Goal: Use online tool/utility: Use online tool/utility

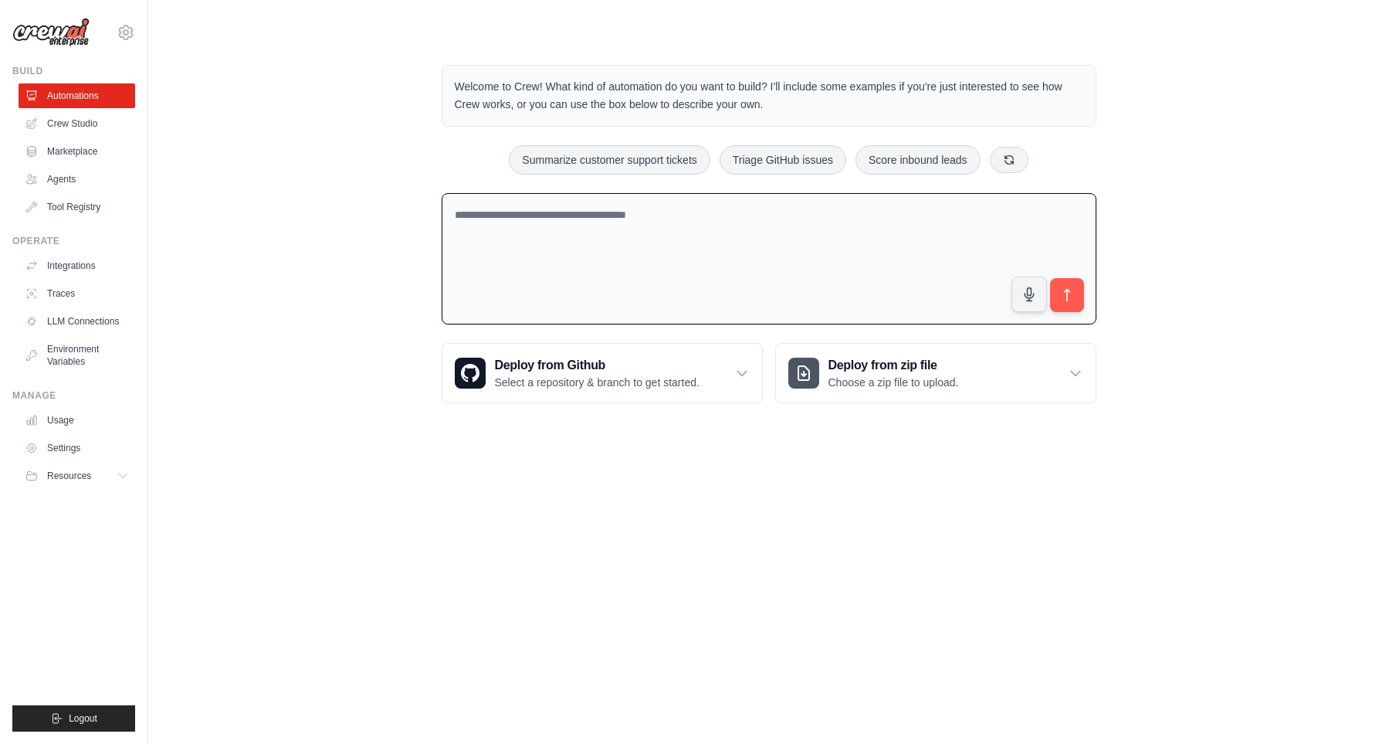
click at [751, 232] on textarea at bounding box center [769, 259] width 655 height 132
type textarea "**********"
click at [1196, 409] on div "Welcome to Crew! What kind of automation do you want to build? I'll include som…" at bounding box center [769, 234] width 1192 height 388
click at [635, 222] on textarea at bounding box center [769, 259] width 655 height 132
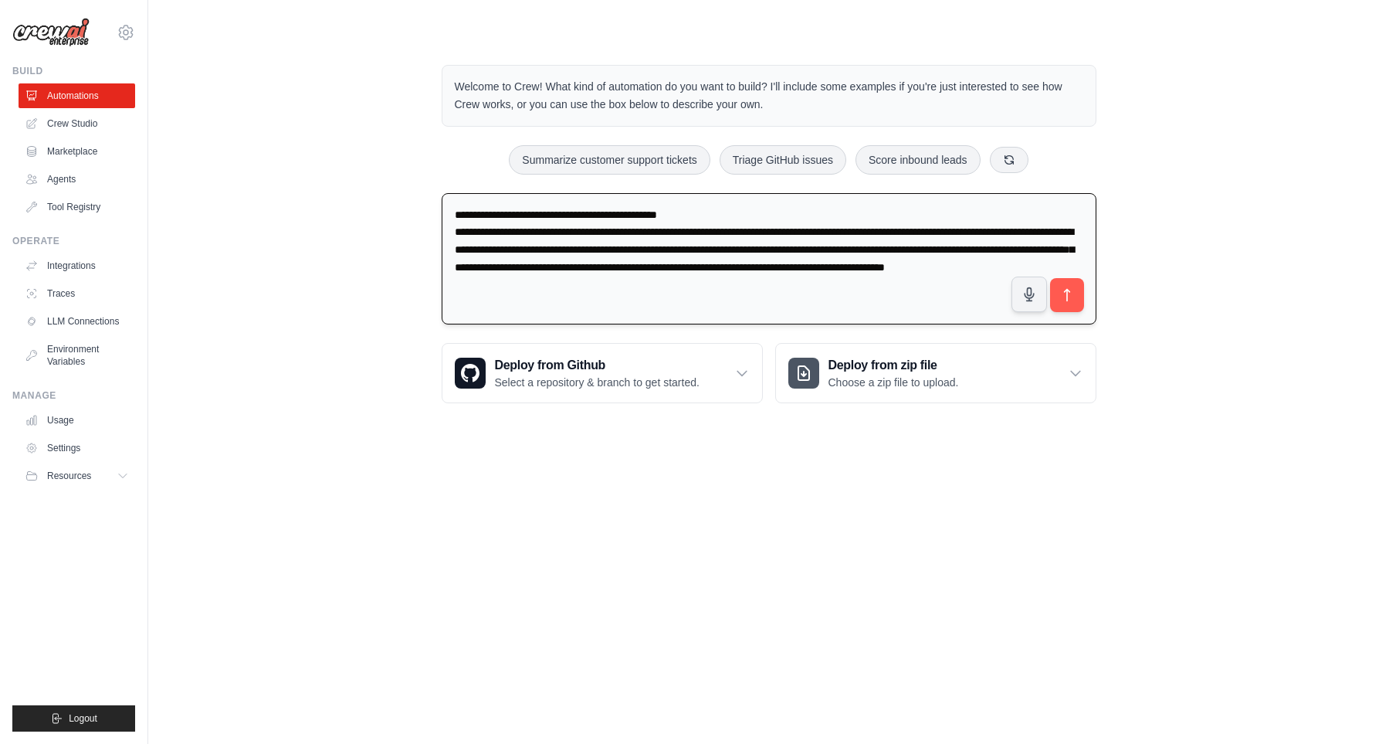
drag, startPoint x: 529, startPoint y: 232, endPoint x: 414, endPoint y: 213, distance: 116.7
click at [442, 213] on textarea "**********" at bounding box center [769, 259] width 655 height 132
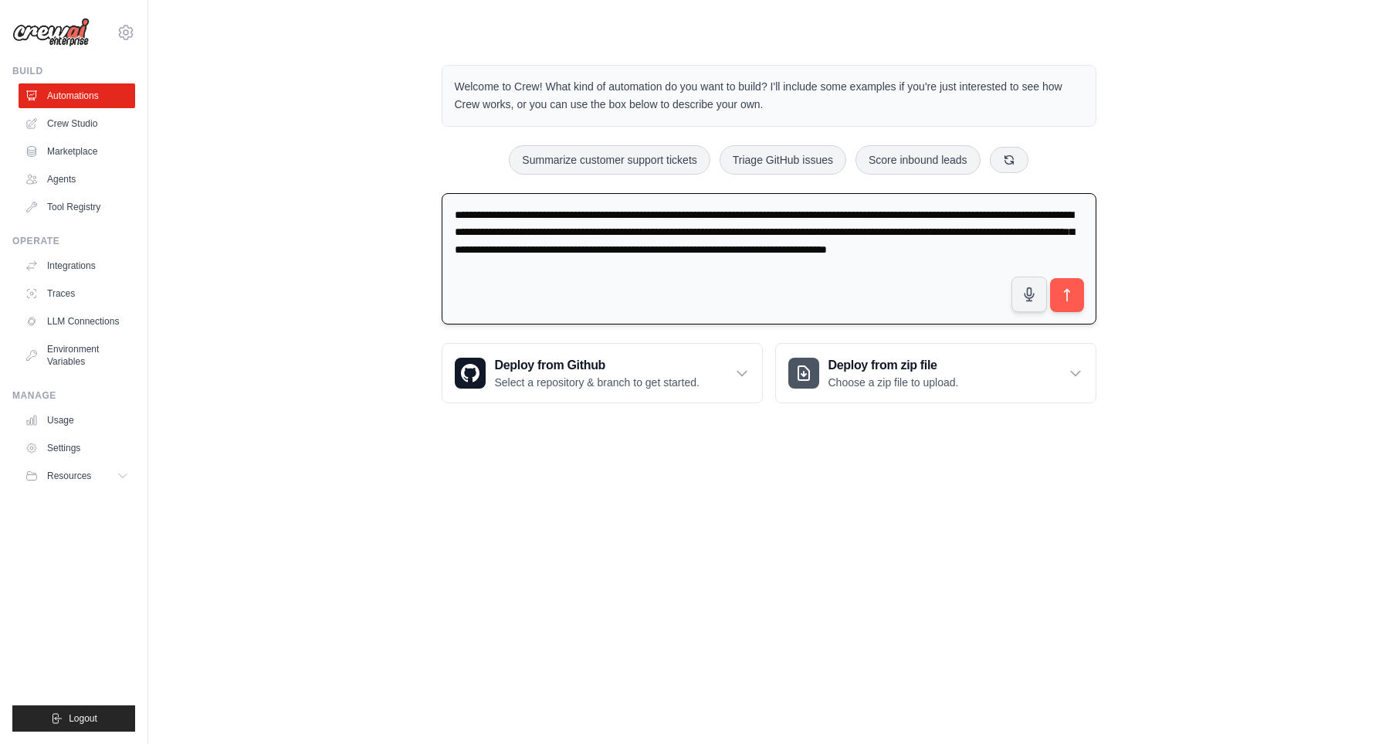
click at [784, 279] on textarea "**********" at bounding box center [769, 259] width 655 height 132
type textarea "**********"
click at [1073, 297] on icon "submit" at bounding box center [1067, 295] width 16 height 16
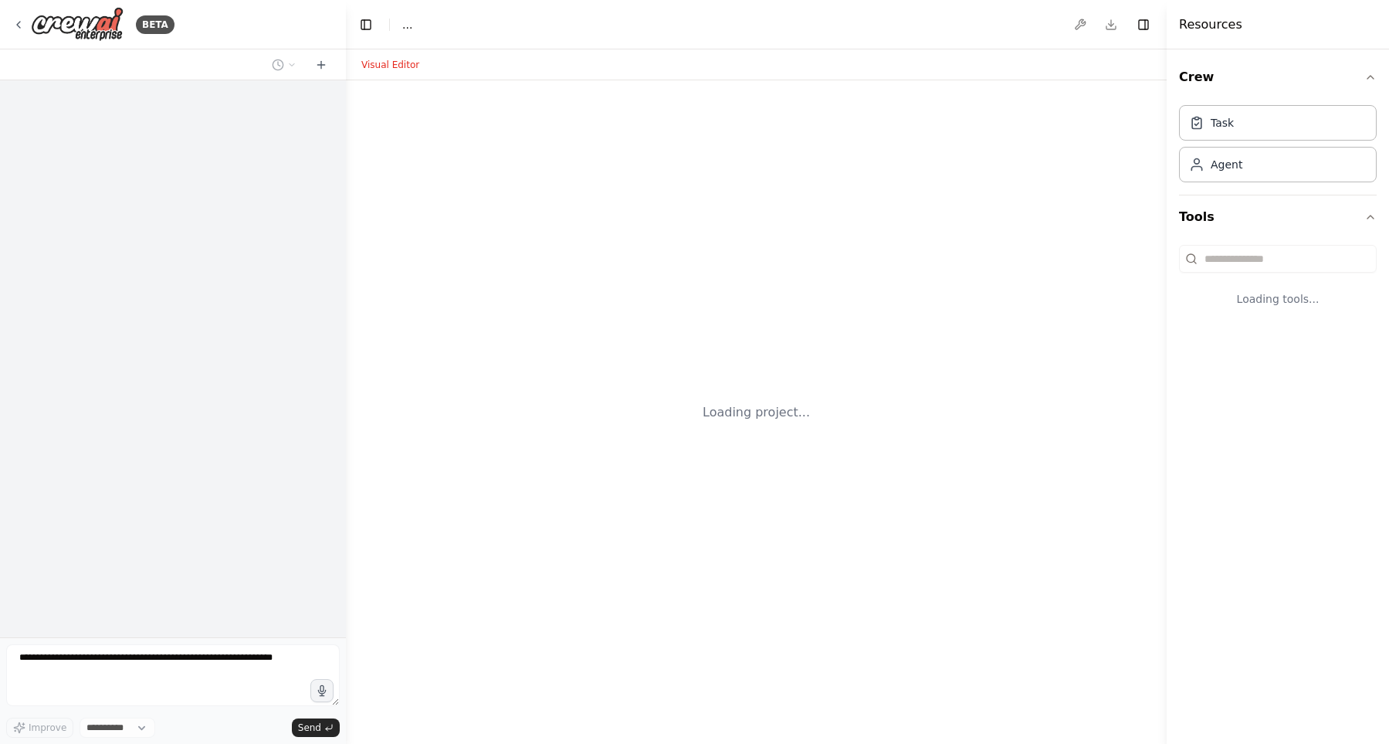
select select "****"
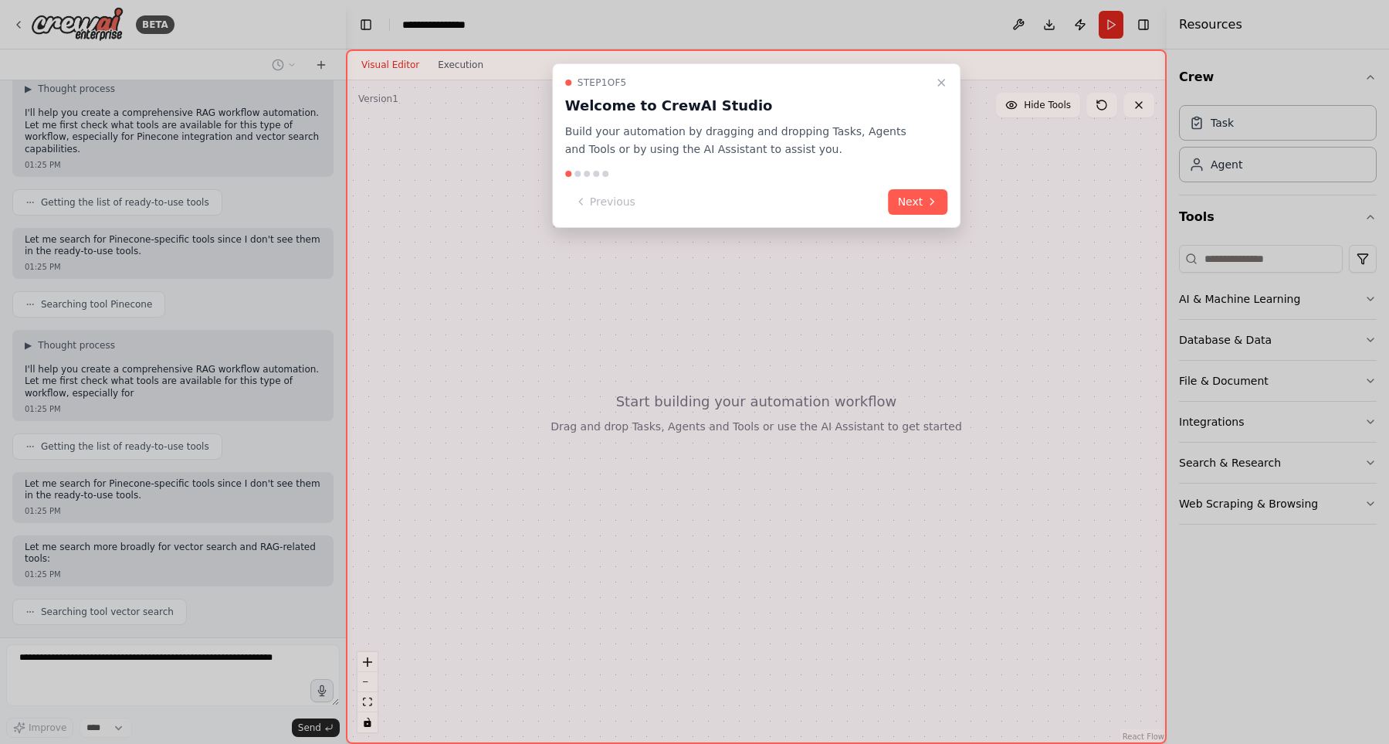
scroll to position [155, 0]
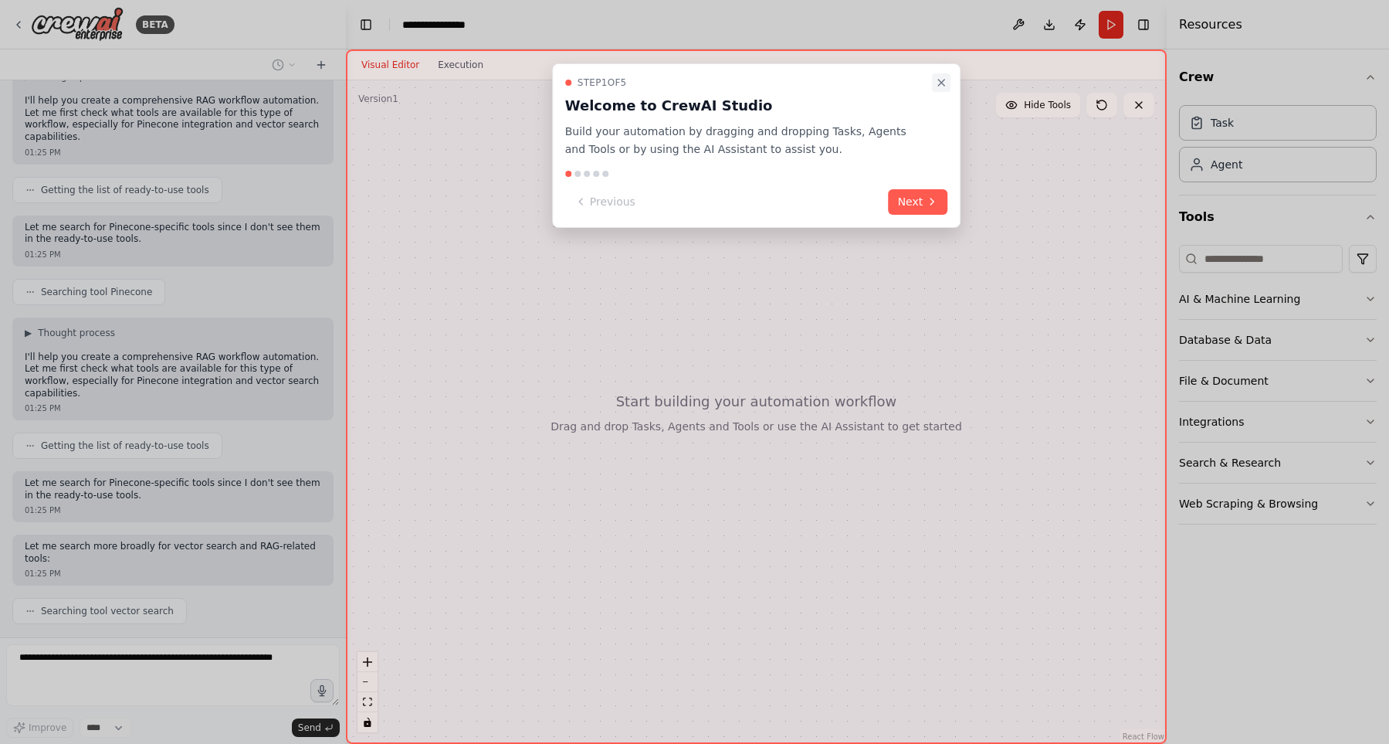
click at [939, 81] on icon "Close walkthrough" at bounding box center [941, 82] width 12 height 12
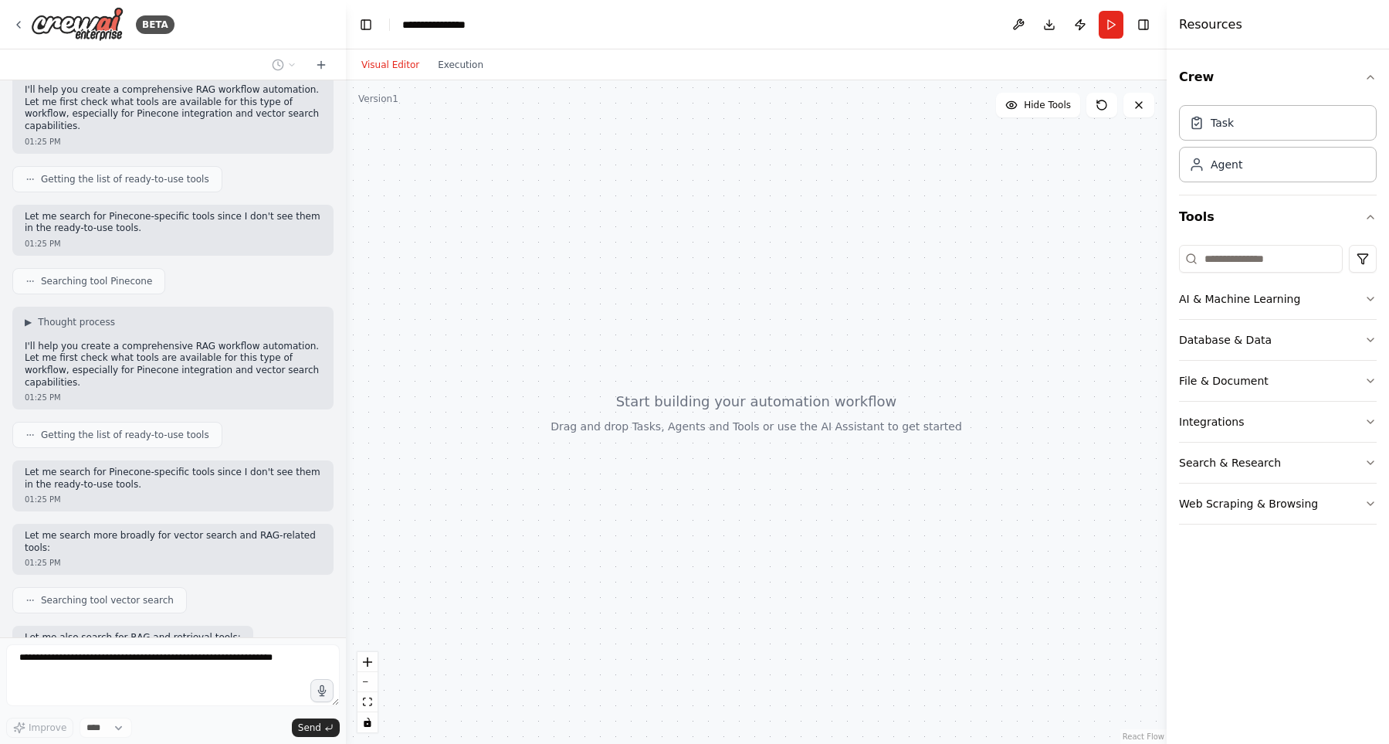
scroll to position [245, 0]
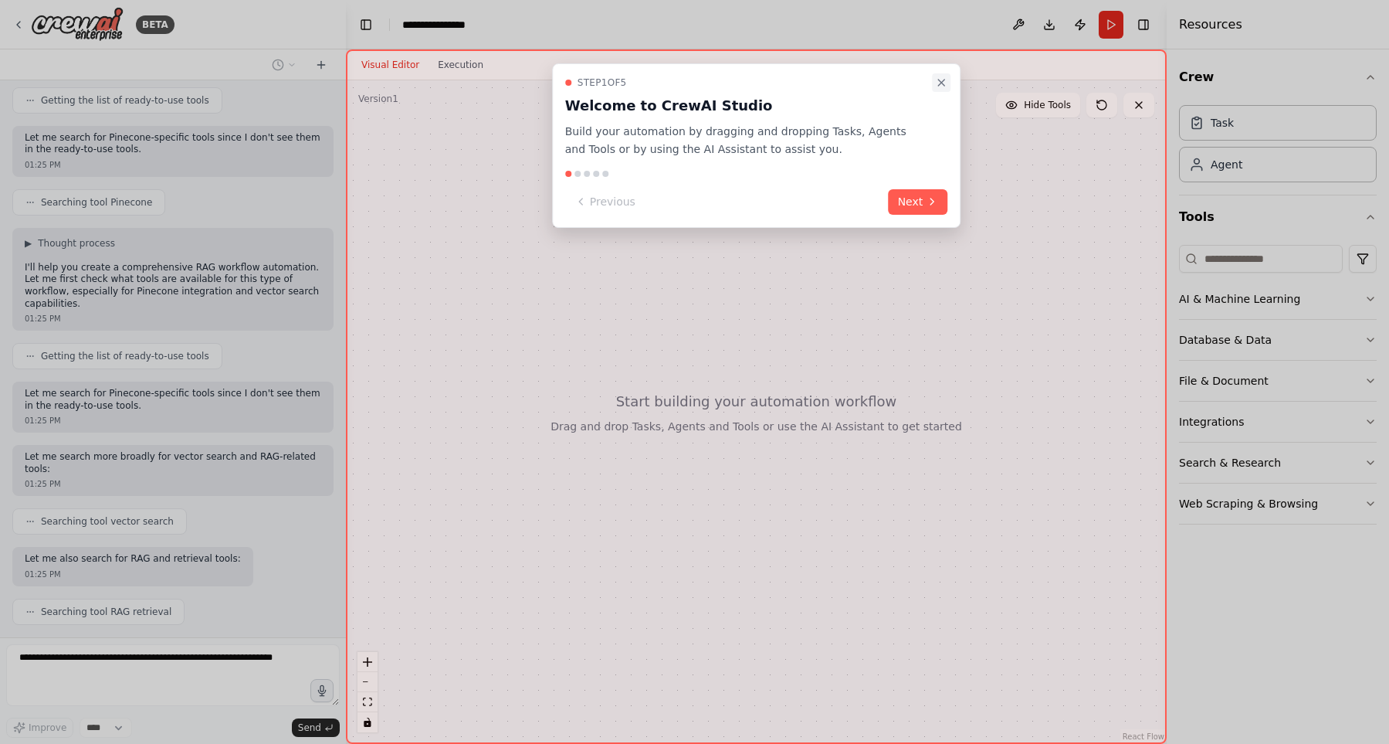
click at [942, 86] on icon "Close walkthrough" at bounding box center [941, 82] width 12 height 12
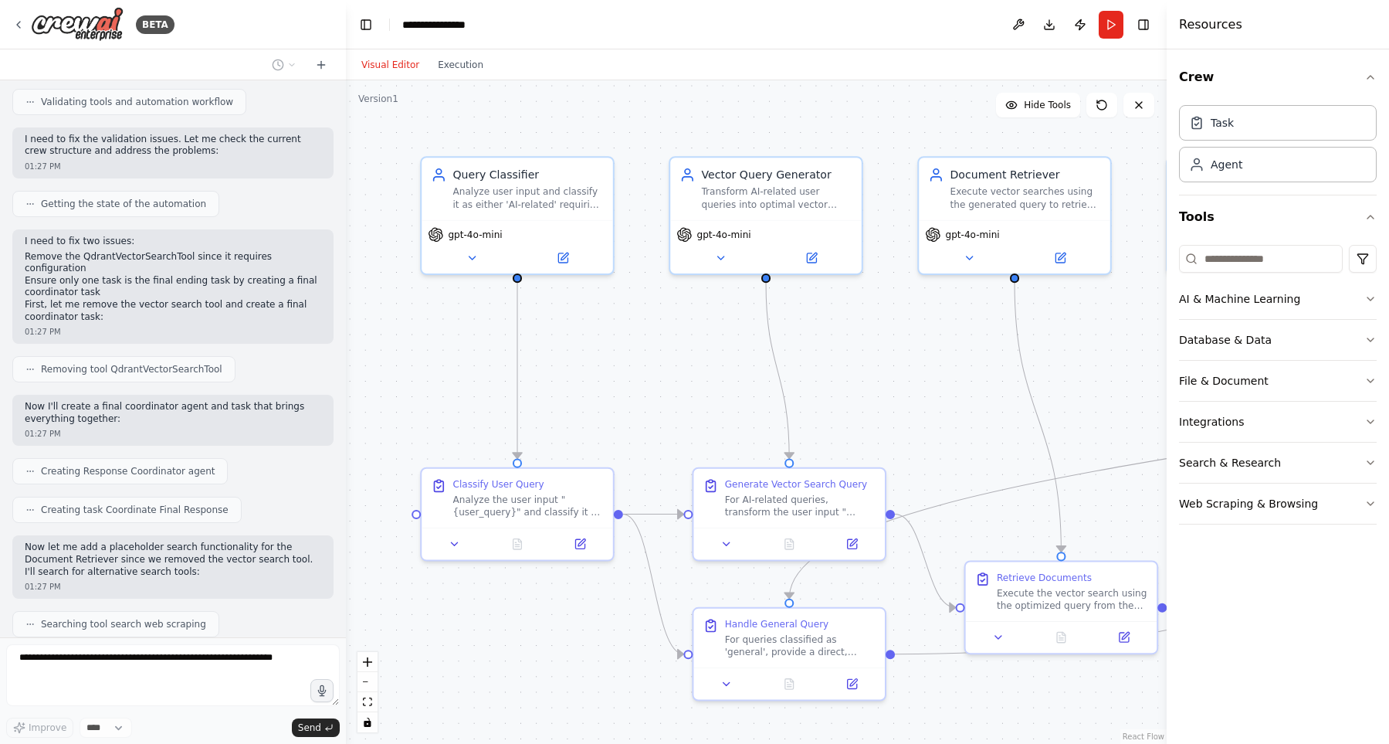
scroll to position [1562, 0]
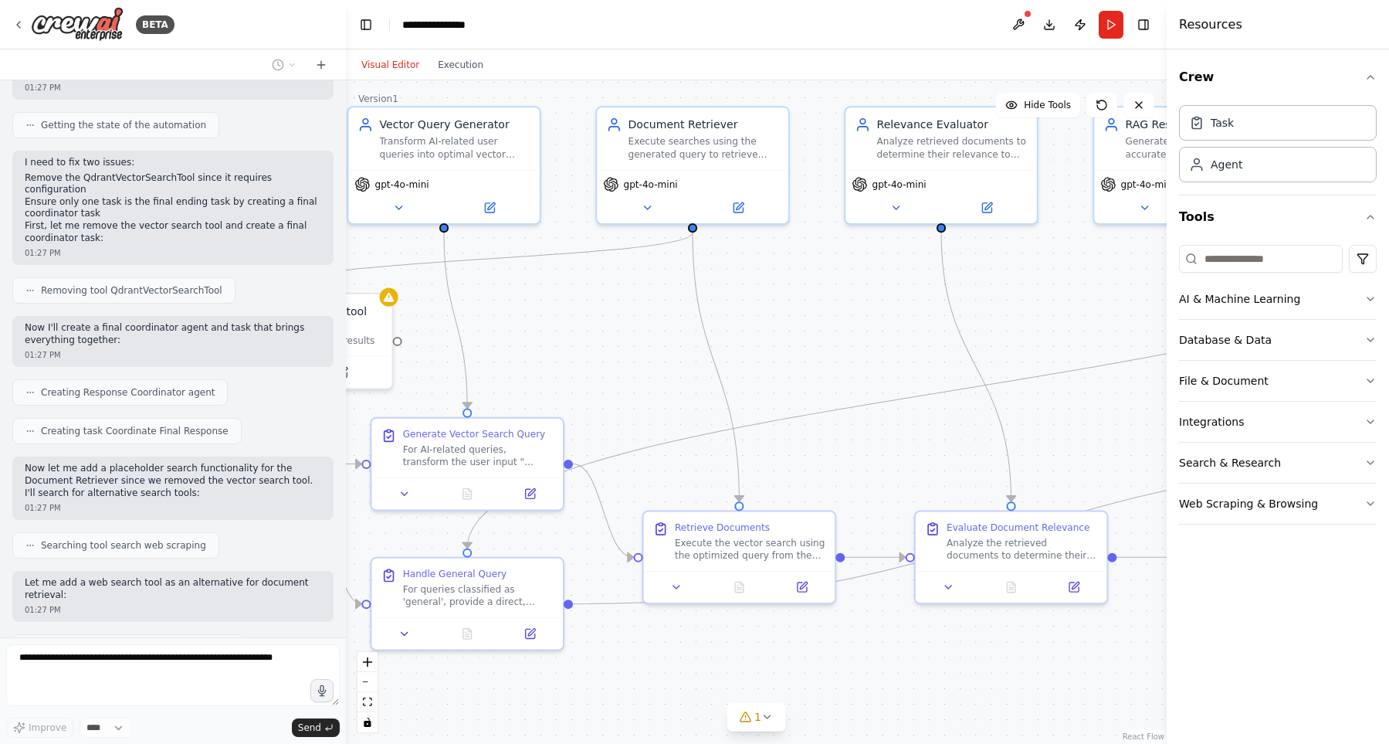
drag, startPoint x: 965, startPoint y: 371, endPoint x: 630, endPoint y: 320, distance: 338.3
click at [630, 320] on div ".deletable-edge-delete-btn { width: 20px; height: 20px; border: 0px solid #ffff…" at bounding box center [756, 411] width 821 height 663
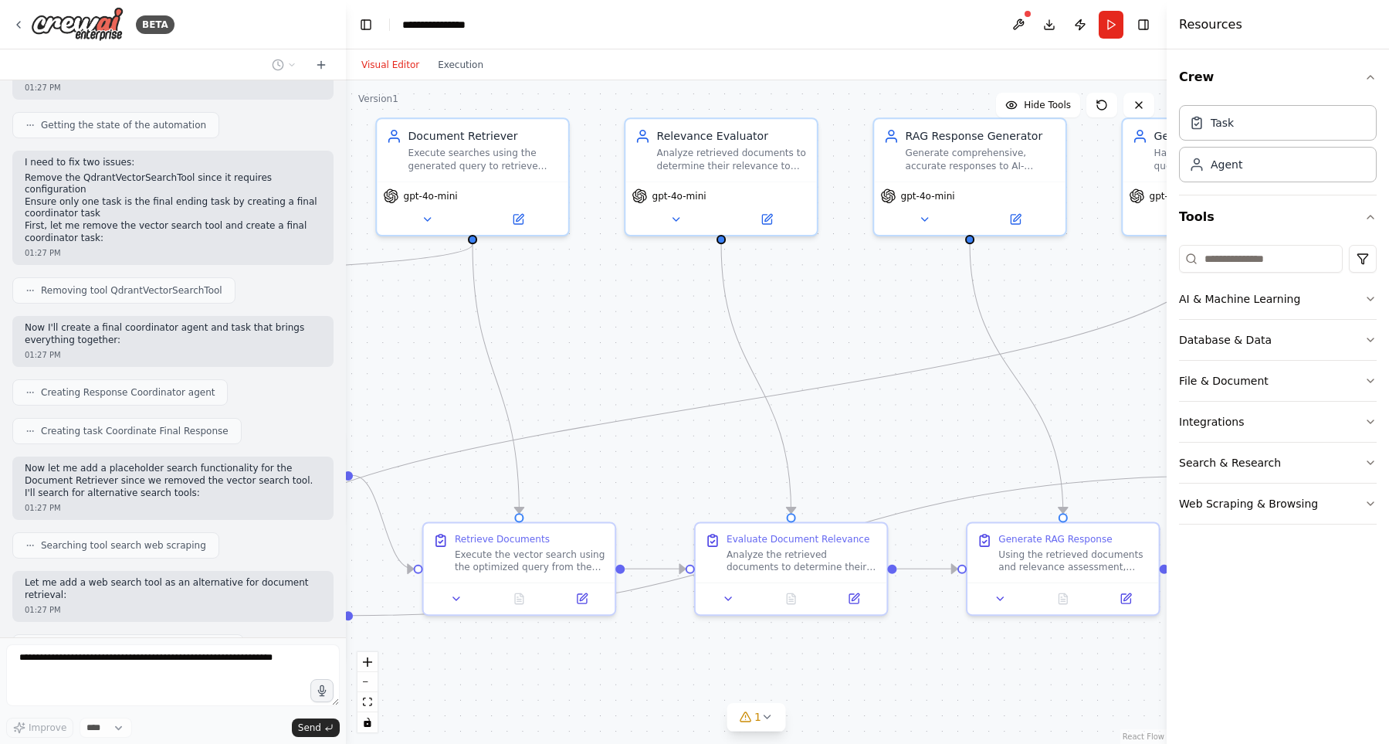
scroll to position [1607, 0]
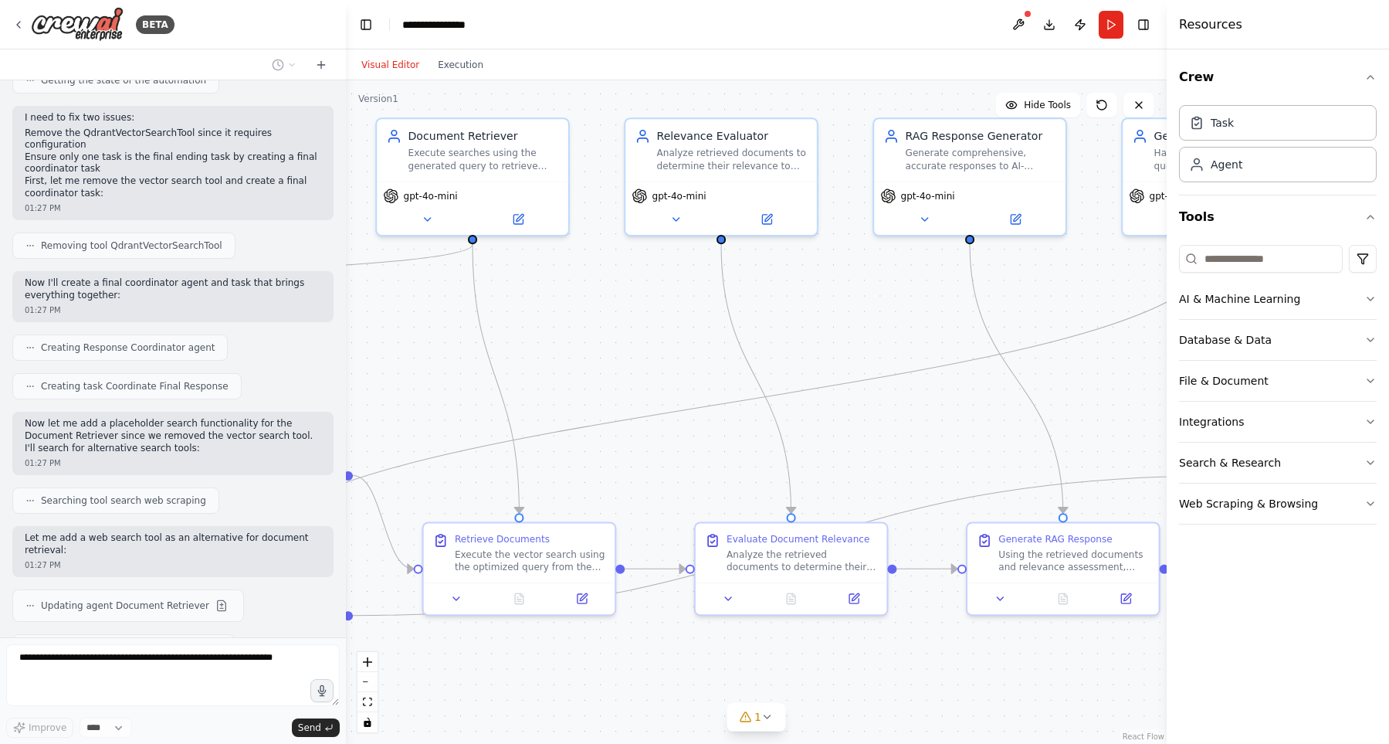
drag, startPoint x: 830, startPoint y: 332, endPoint x: 616, endPoint y: 348, distance: 215.3
click at [616, 348] on div ".deletable-edge-delete-btn { width: 20px; height: 20px; border: 0px solid #ffff…" at bounding box center [756, 411] width 821 height 663
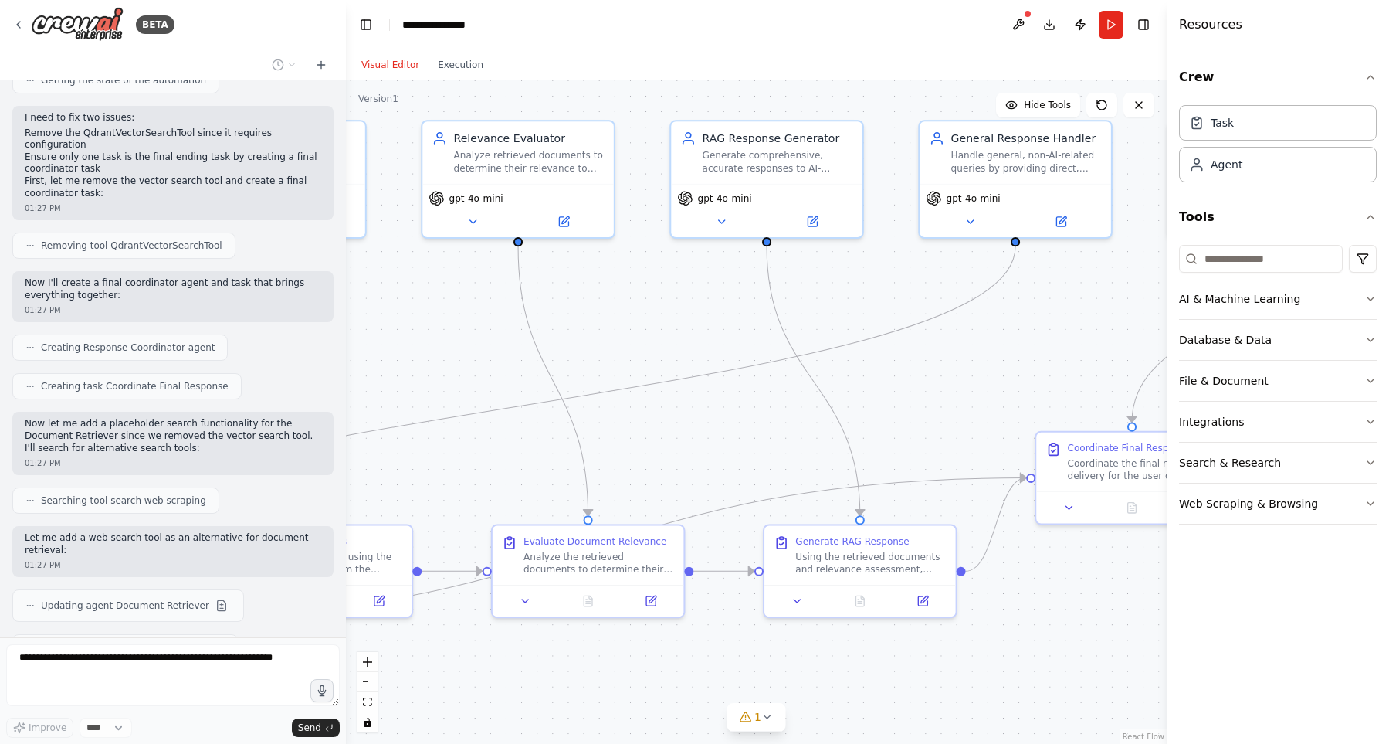
drag, startPoint x: 854, startPoint y: 335, endPoint x: 632, endPoint y: 343, distance: 222.6
click at [632, 343] on div ".deletable-edge-delete-btn { width: 20px; height: 20px; border: 0px solid #ffff…" at bounding box center [756, 411] width 821 height 663
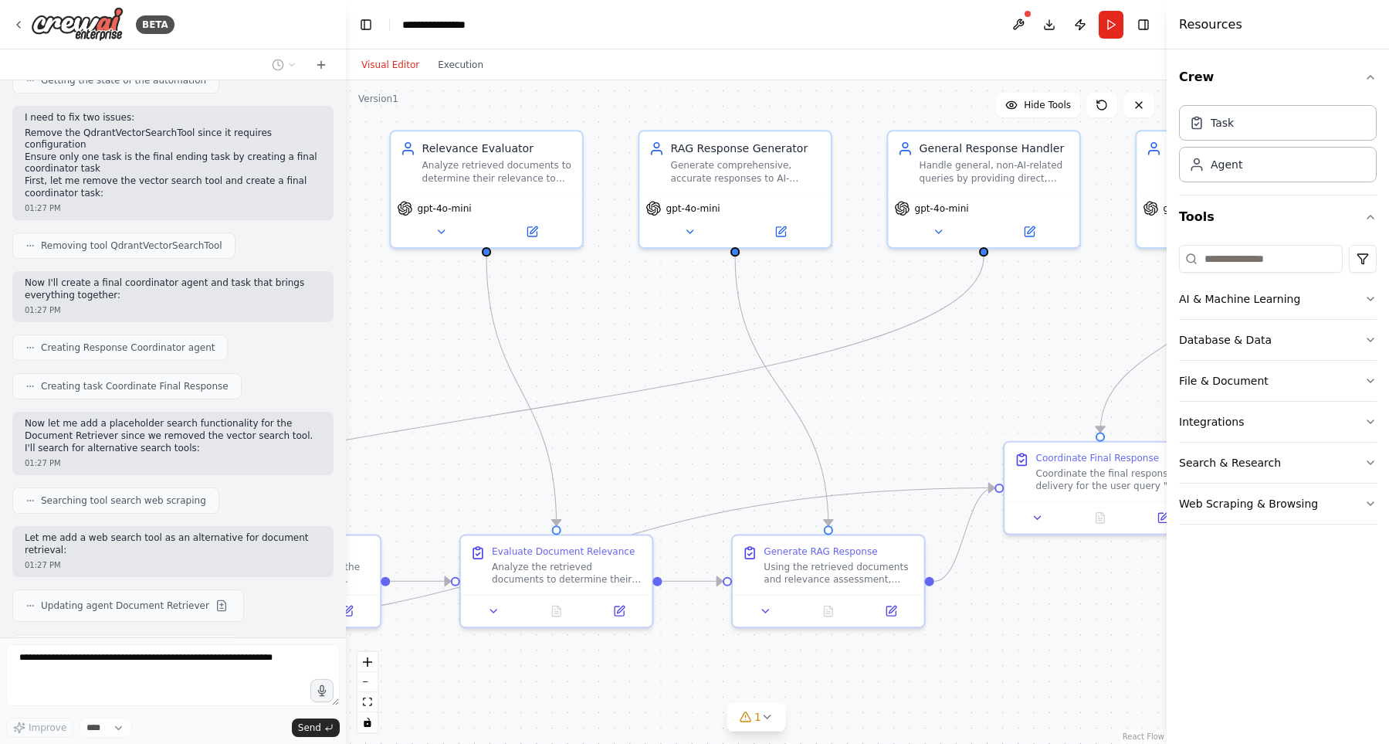
drag, startPoint x: 941, startPoint y: 379, endPoint x: 1026, endPoint y: 386, distance: 85.2
click at [1026, 386] on div ".deletable-edge-delete-btn { width: 20px; height: 20px; border: 0px solid #ffff…" at bounding box center [756, 411] width 821 height 663
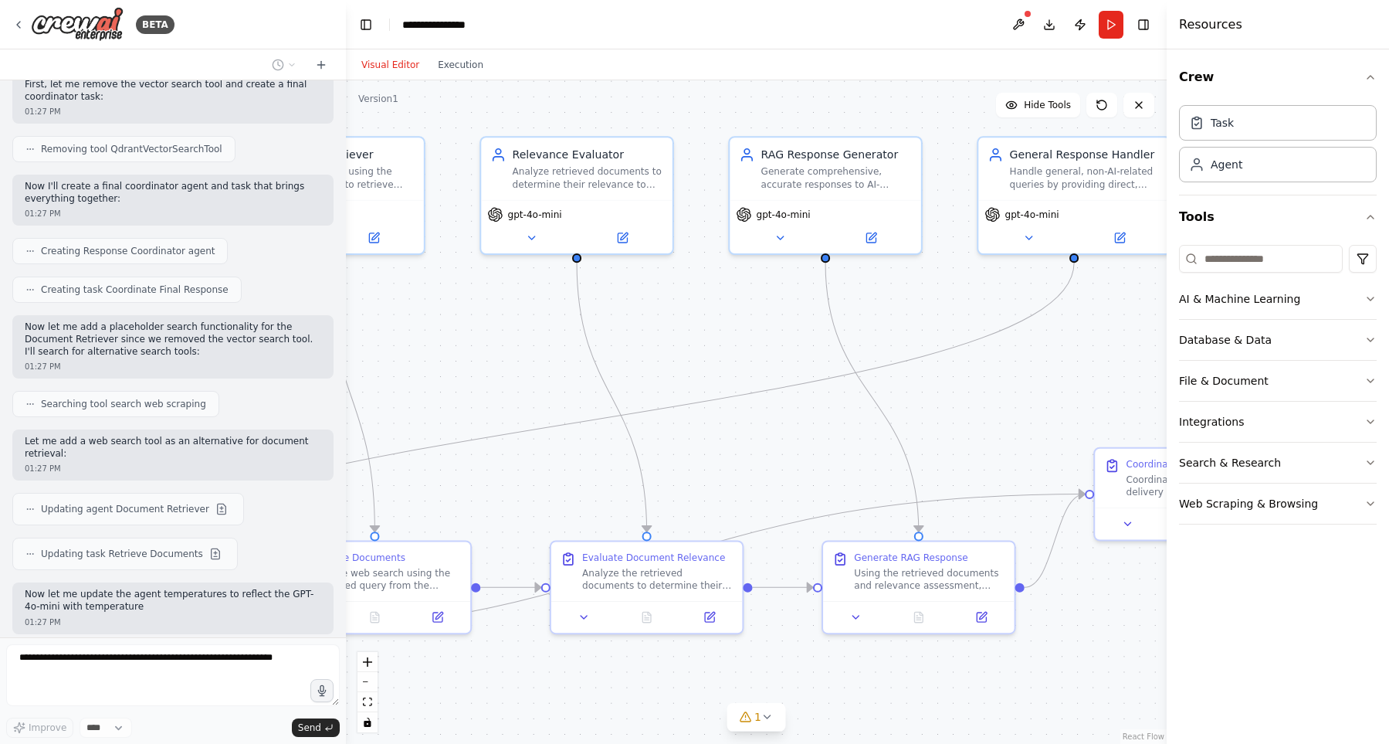
scroll to position [1715, 0]
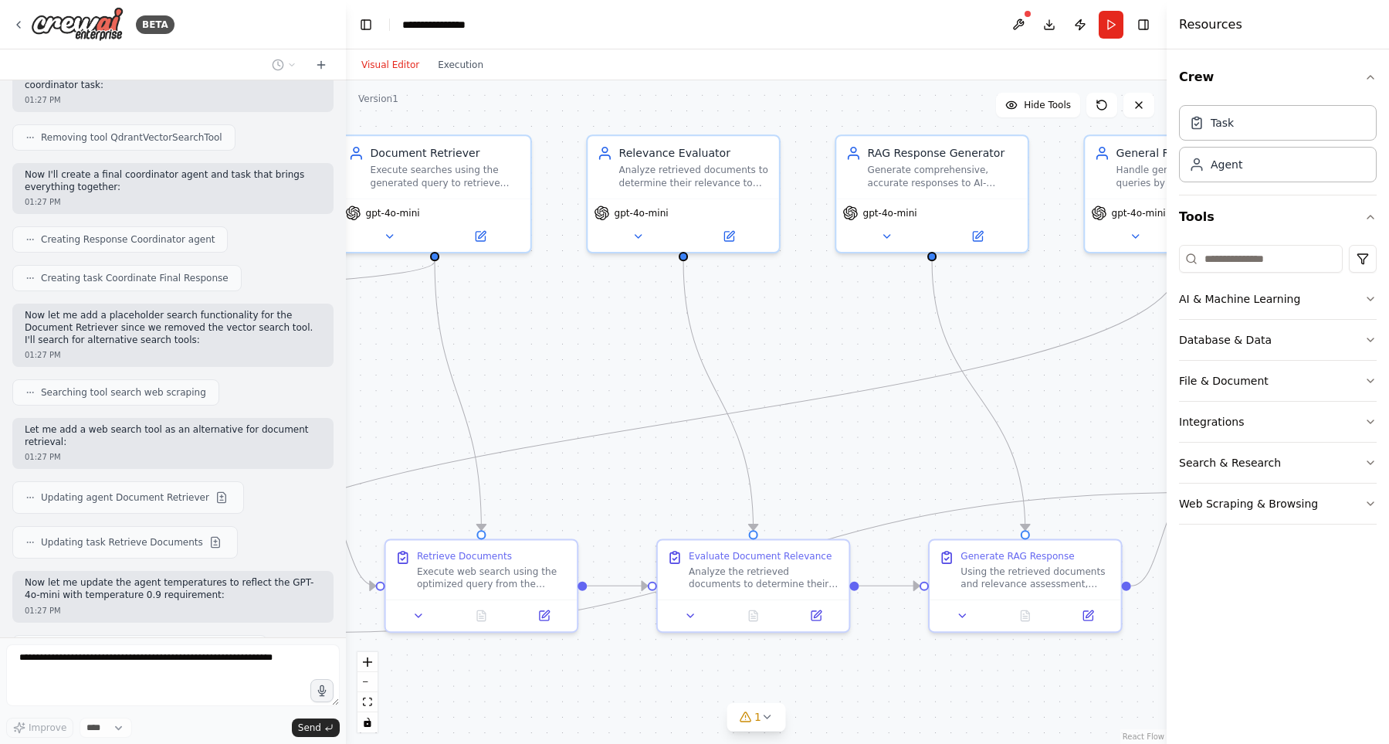
drag, startPoint x: 694, startPoint y: 345, endPoint x: 979, endPoint y: 358, distance: 285.2
click at [979, 358] on div ".deletable-edge-delete-btn { width: 20px; height: 20px; border: 0px solid #ffff…" at bounding box center [756, 411] width 821 height 663
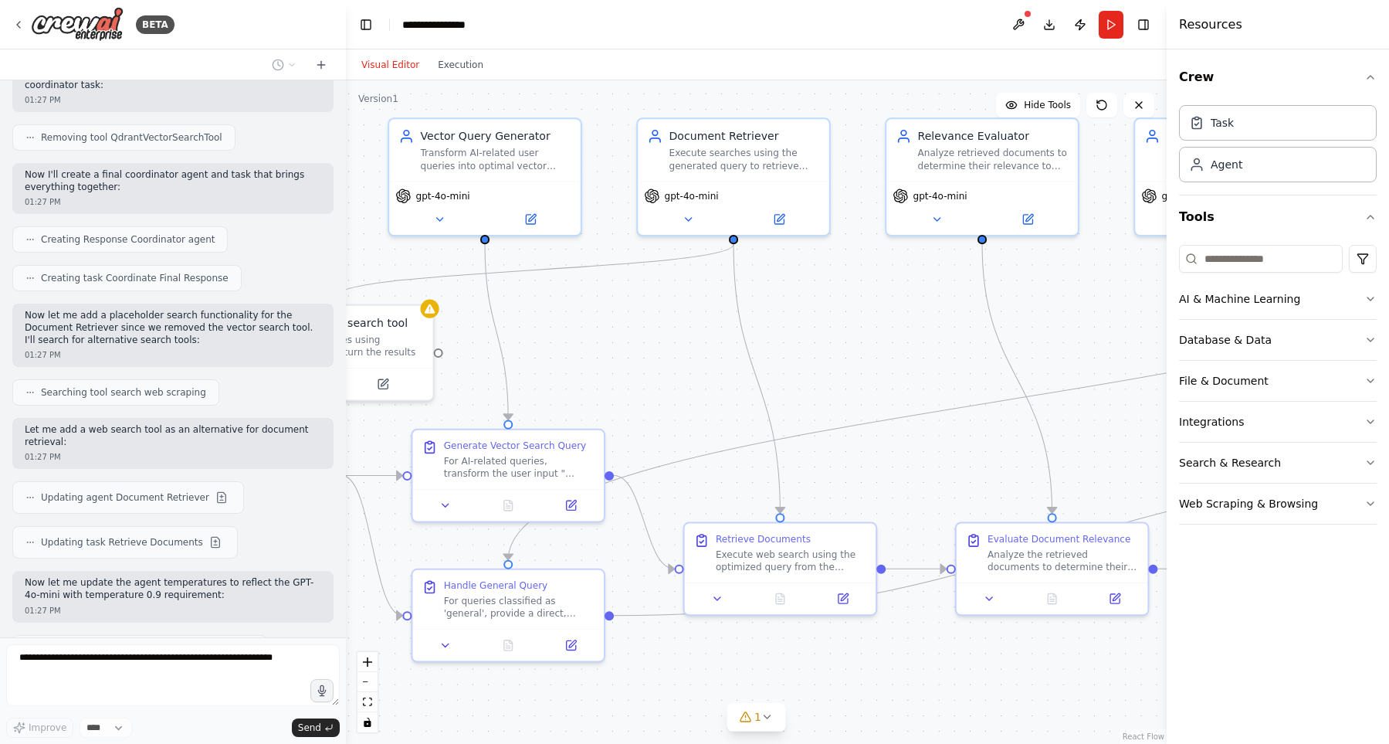
drag, startPoint x: 751, startPoint y: 336, endPoint x: 979, endPoint y: 287, distance: 233.0
click at [979, 287] on div ".deletable-edge-delete-btn { width: 20px; height: 20px; border: 0px solid #ffff…" at bounding box center [756, 411] width 821 height 663
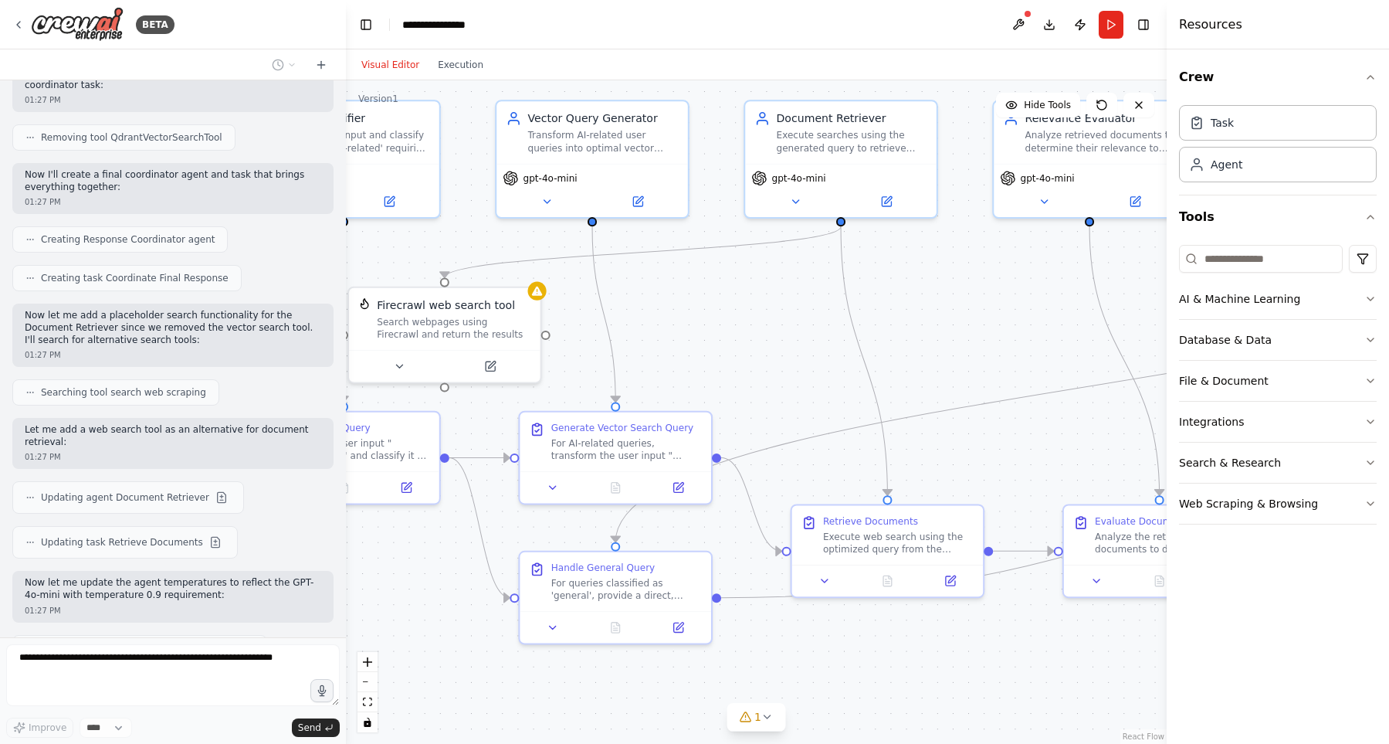
scroll to position [1760, 0]
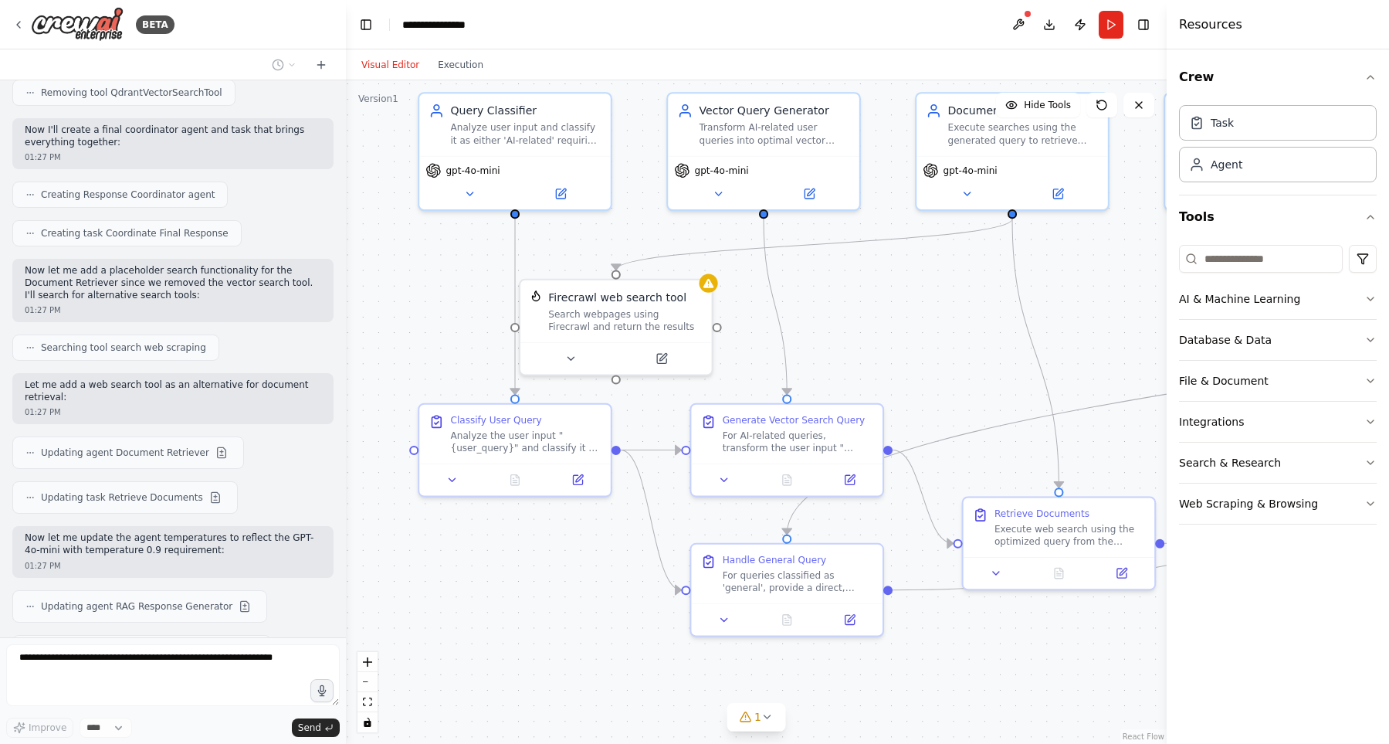
drag, startPoint x: 734, startPoint y: 323, endPoint x: 979, endPoint y: 297, distance: 245.4
click at [979, 297] on div ".deletable-edge-delete-btn { width: 20px; height: 20px; border: 0px solid #ffff…" at bounding box center [756, 411] width 821 height 663
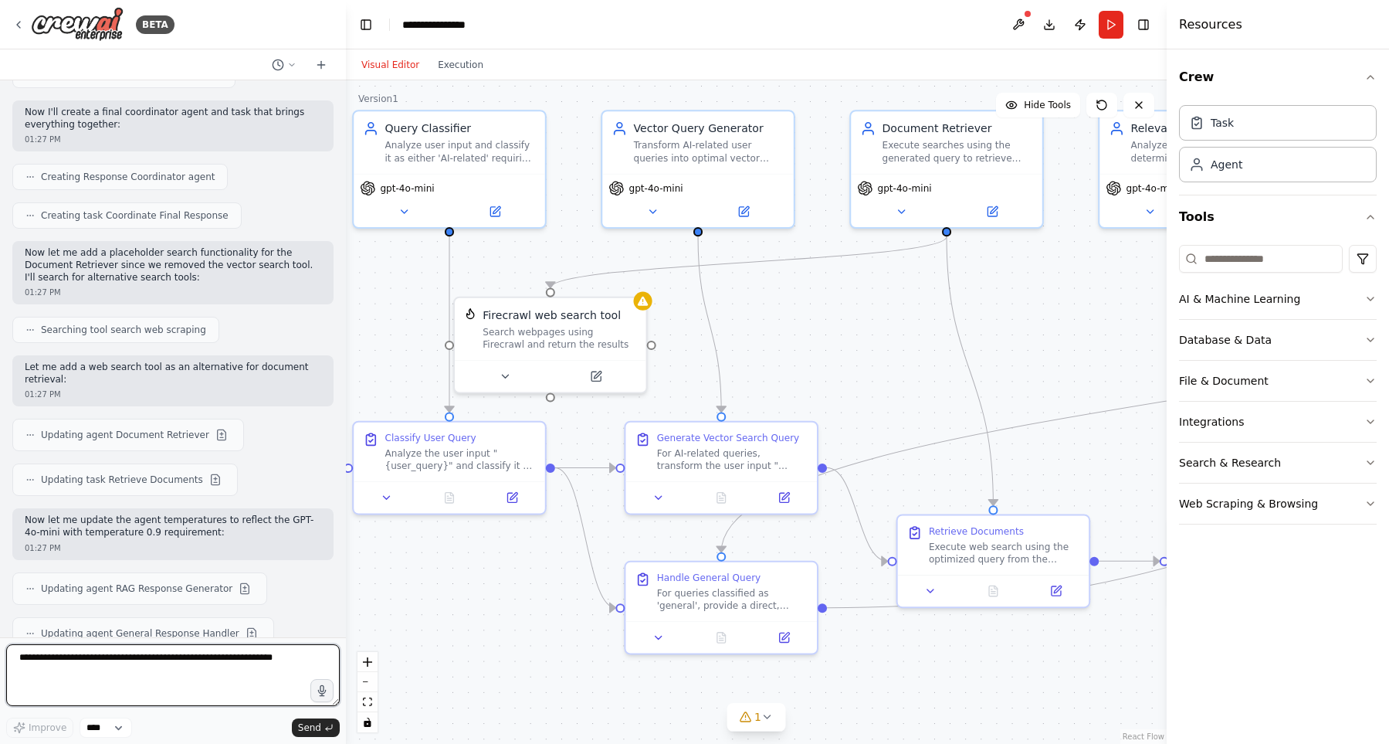
drag, startPoint x: 560, startPoint y: 571, endPoint x: 418, endPoint y: 608, distance: 146.9
click at [418, 608] on div ".deletable-edge-delete-btn { width: 20px; height: 20px; border: 0px solid #ffff…" at bounding box center [756, 411] width 821 height 663
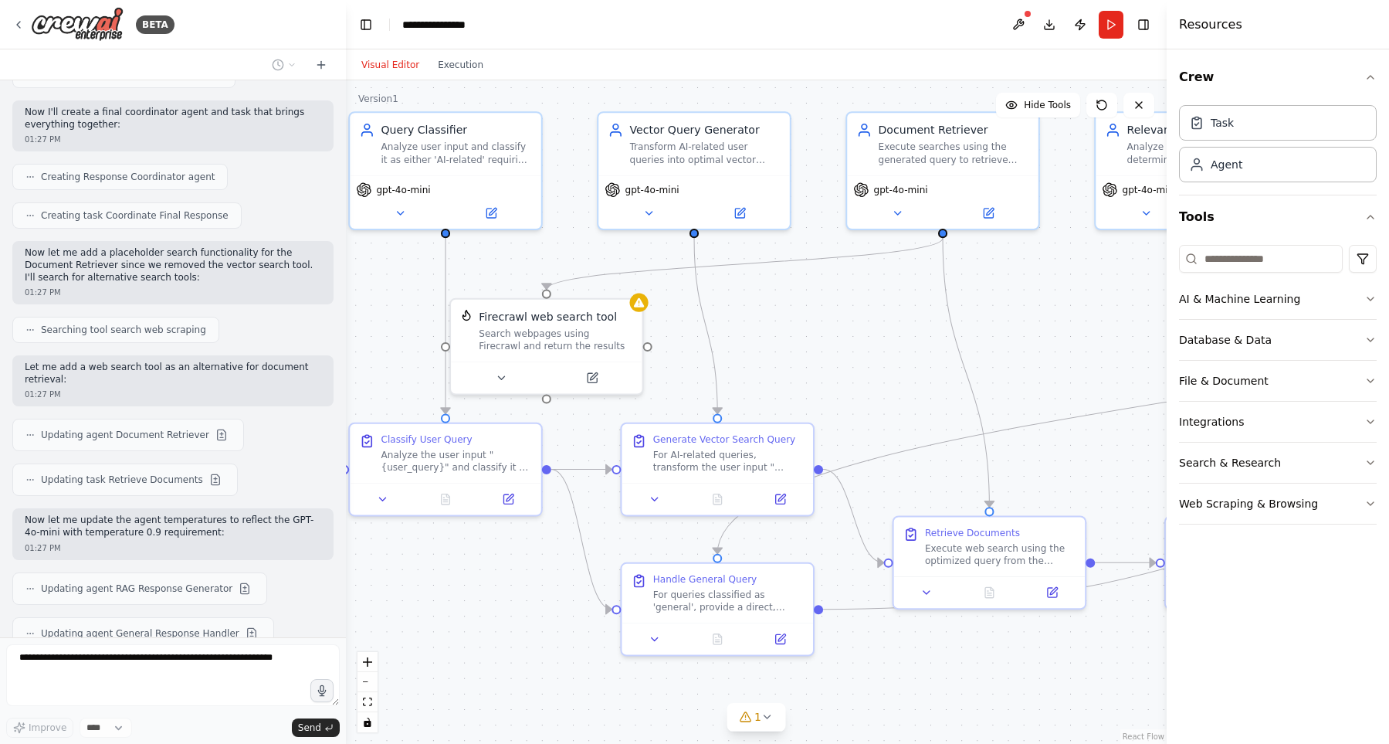
scroll to position [1857, 0]
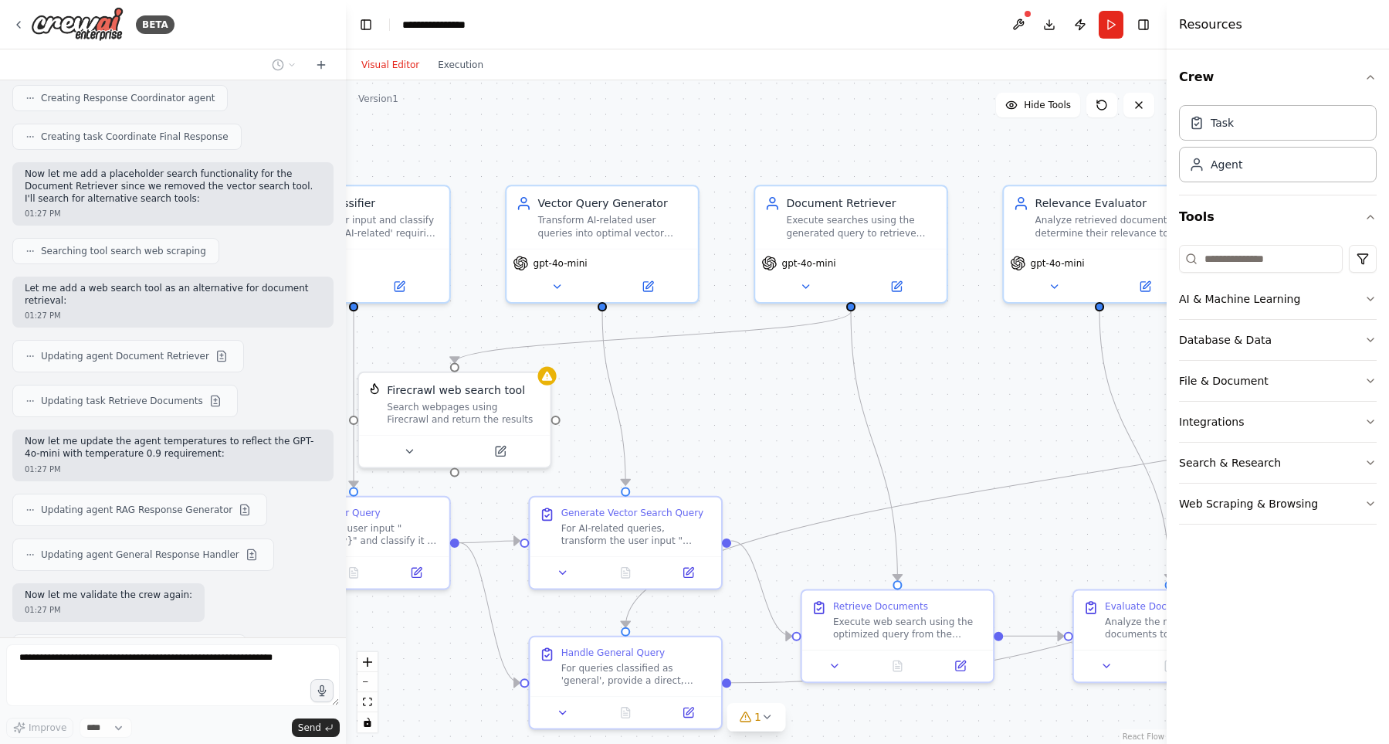
drag, startPoint x: 850, startPoint y: 337, endPoint x: 758, endPoint y: 411, distance: 117.6
click at [758, 411] on div ".deletable-edge-delete-btn { width: 20px; height: 20px; border: 0px solid #ffff…" at bounding box center [756, 411] width 821 height 663
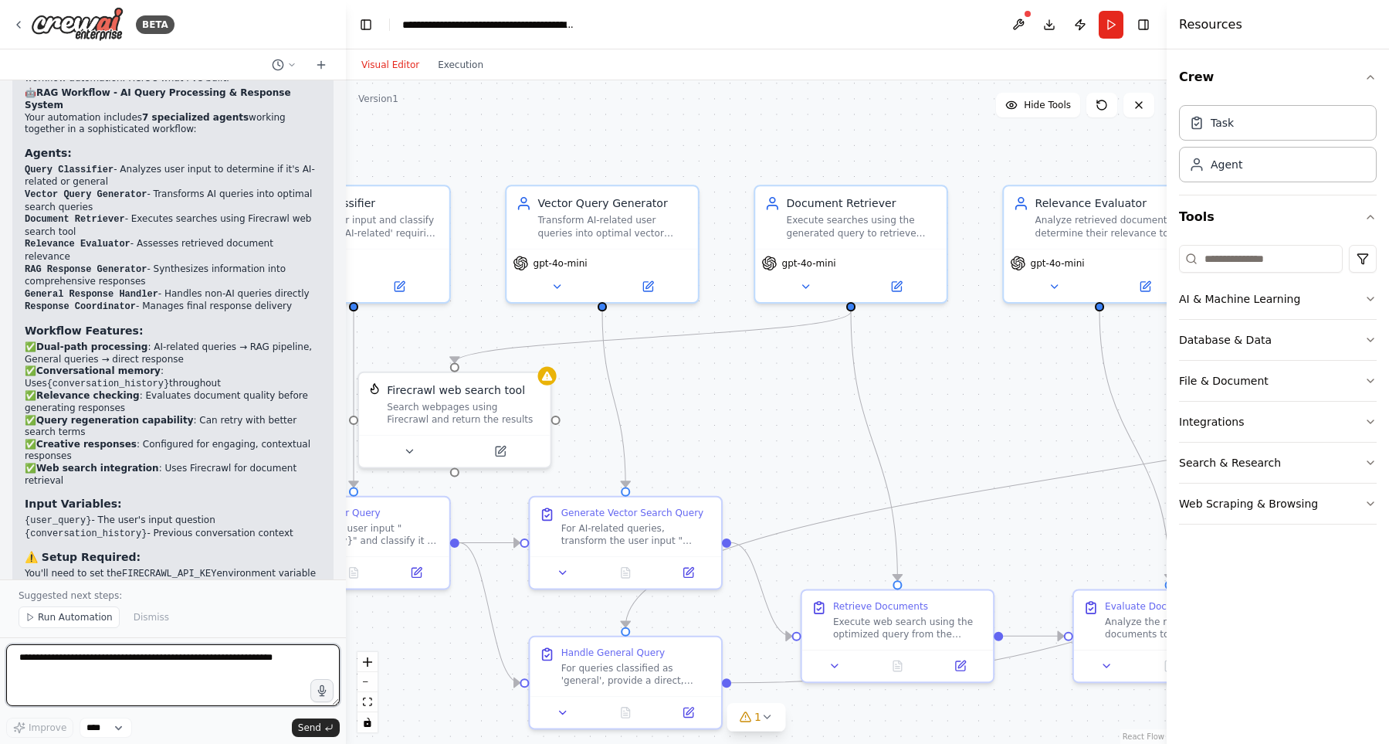
scroll to position [2600, 0]
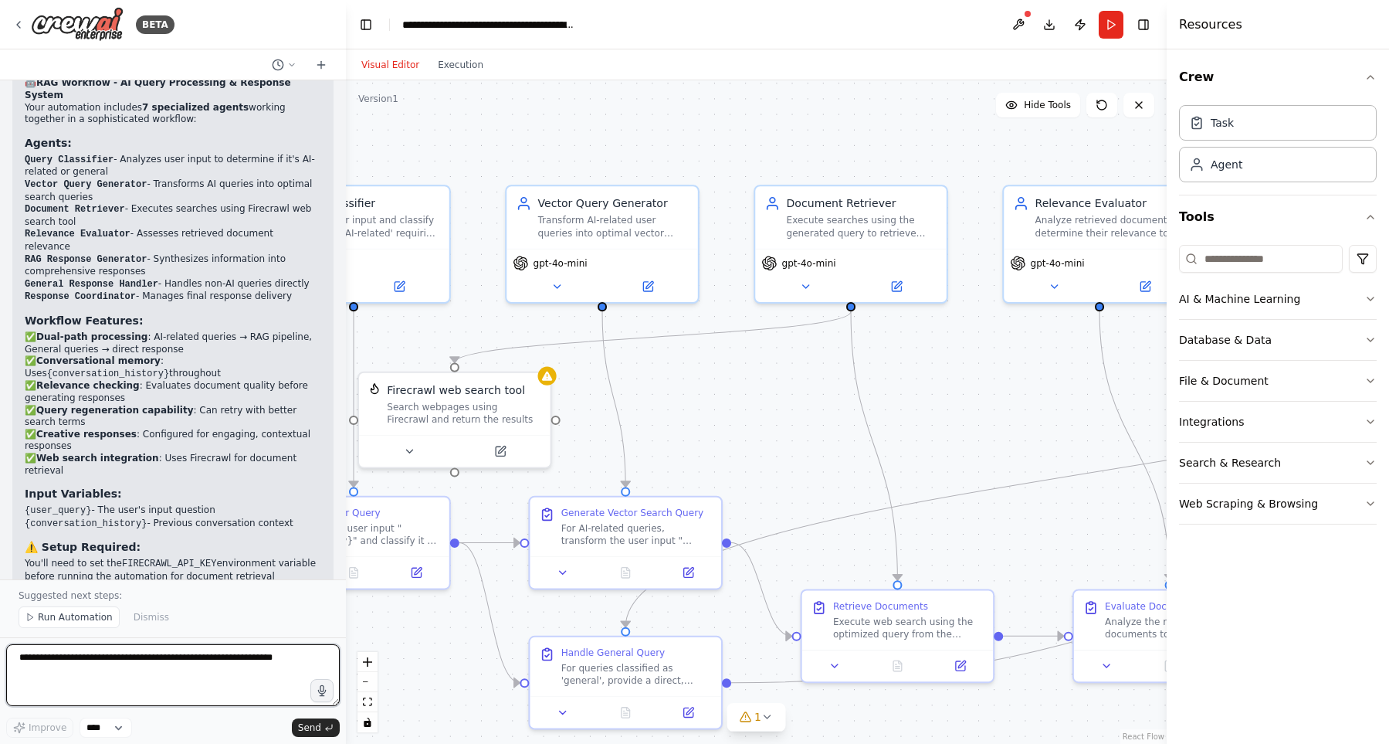
click at [151, 669] on textarea at bounding box center [173, 675] width 334 height 62
type textarea "**********"
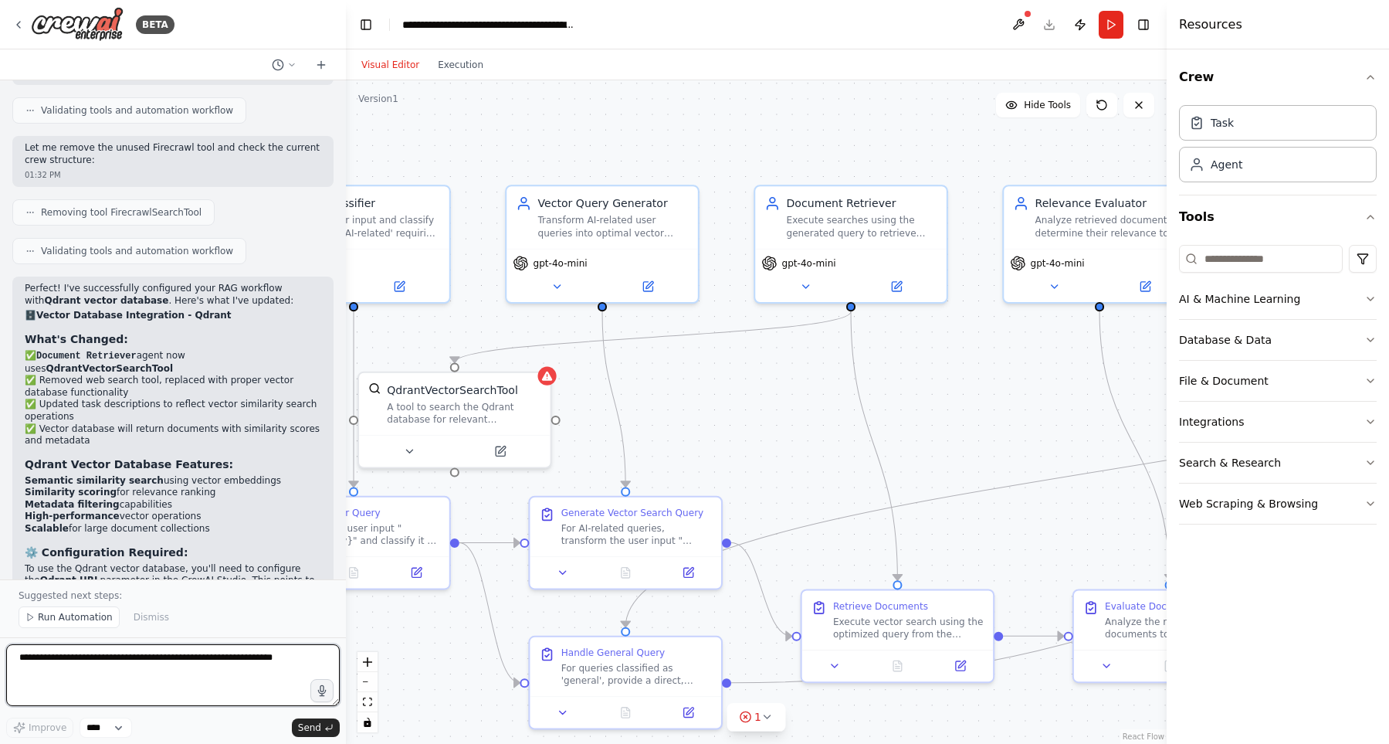
scroll to position [3622, 0]
click at [83, 459] on strong "Qdrant Vector Database Features:" at bounding box center [129, 465] width 209 height 12
drag, startPoint x: 83, startPoint y: 324, endPoint x: 32, endPoint y: 317, distance: 51.4
click at [32, 459] on strong "Qdrant Vector Database Features:" at bounding box center [129, 465] width 209 height 12
copy strong "Qdrant Vector"
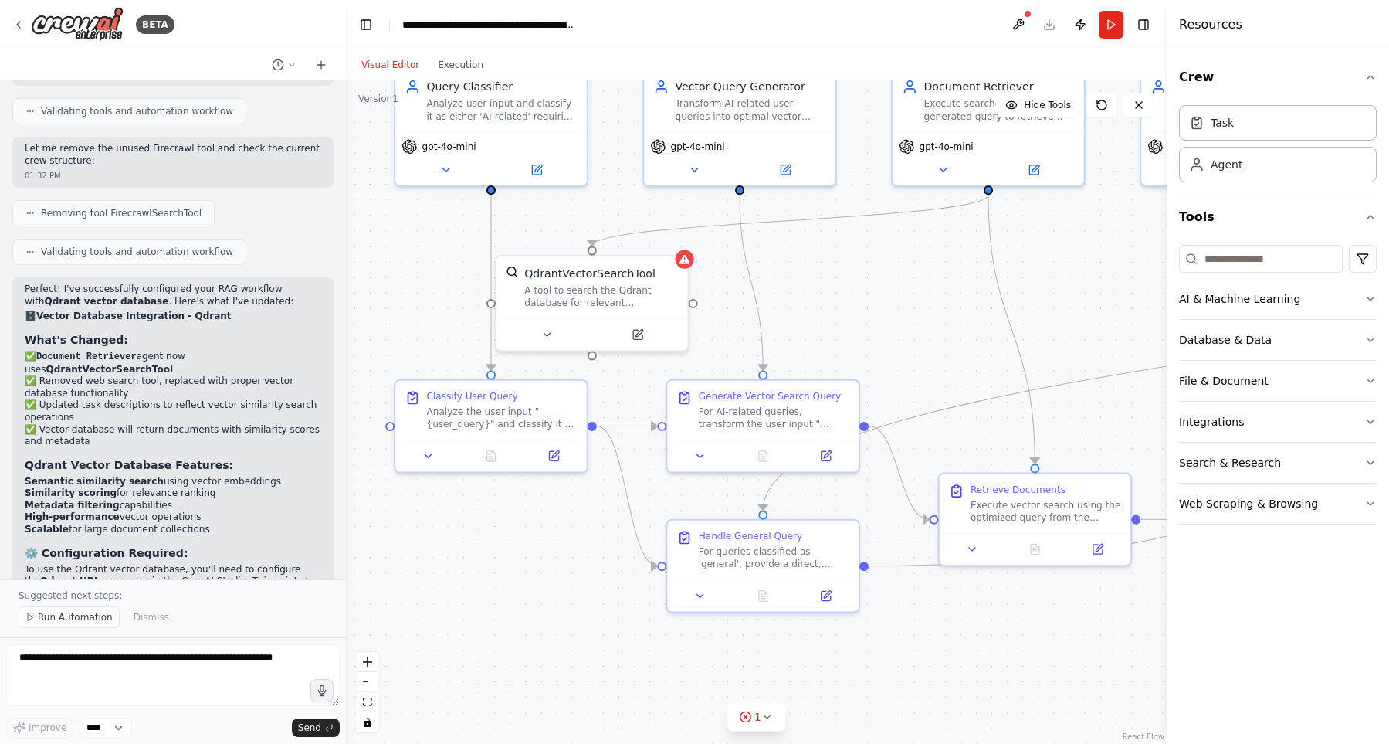
drag, startPoint x: 681, startPoint y: 393, endPoint x: 819, endPoint y: 276, distance: 180.9
click at [819, 276] on div ".deletable-edge-delete-btn { width: 20px; height: 20px; border: 0px solid #ffff…" at bounding box center [756, 411] width 821 height 663
click at [610, 290] on div "A tool to search the Qdrant database for relevant information on internal docum…" at bounding box center [602, 293] width 154 height 25
click at [639, 333] on icon at bounding box center [639, 330] width 7 height 7
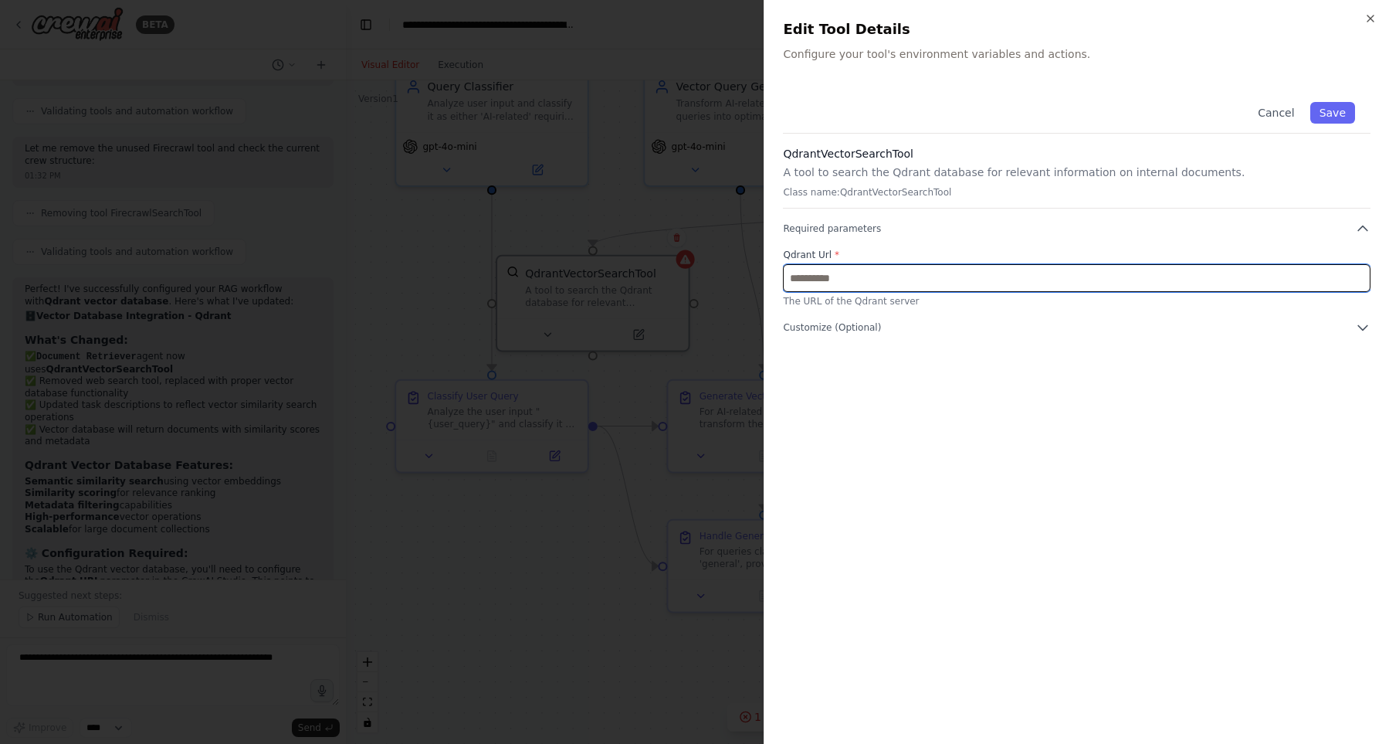
click at [862, 273] on input "text" at bounding box center [1077, 278] width 588 height 28
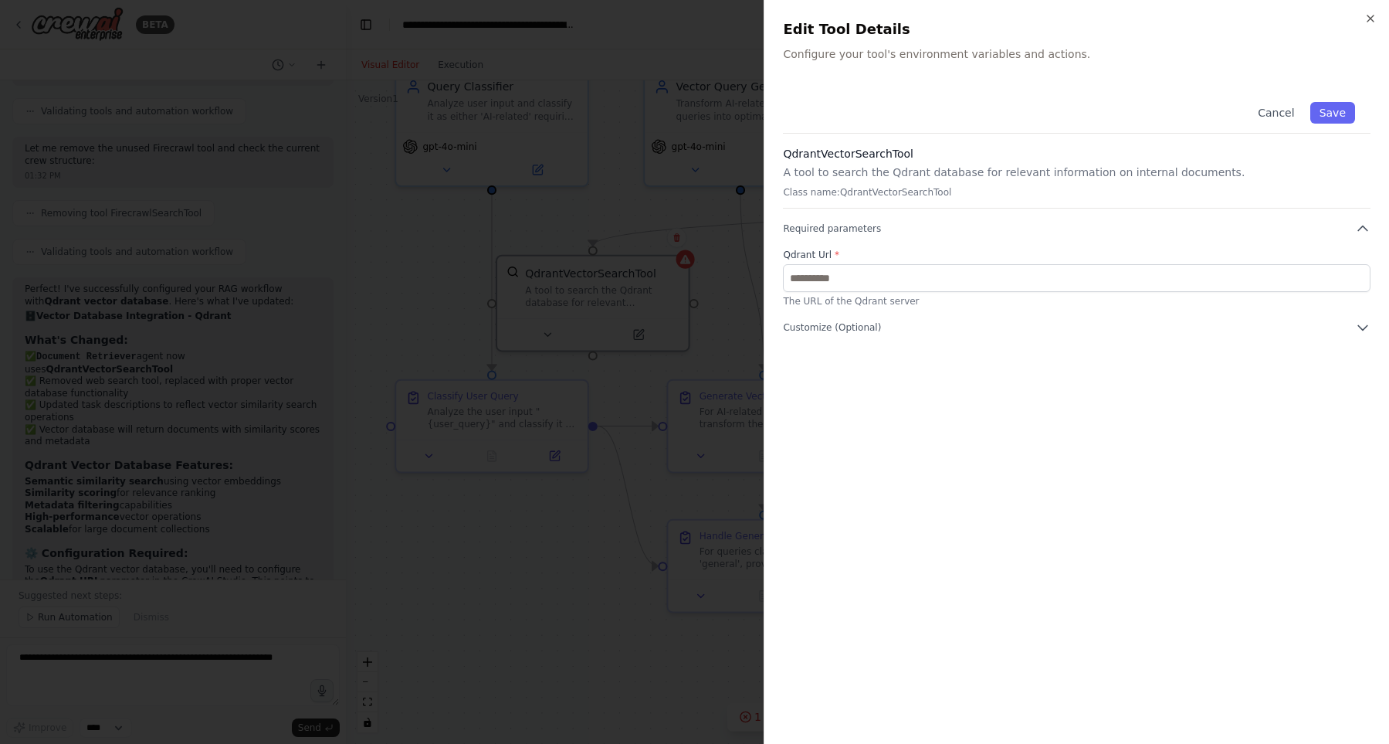
click at [909, 412] on div "Cancel Save QdrantVectorSearchTool A tool to search the Qdrant database for rel…" at bounding box center [1077, 405] width 588 height 639
click at [926, 328] on button "Customize (Optional)" at bounding box center [1077, 327] width 588 height 15
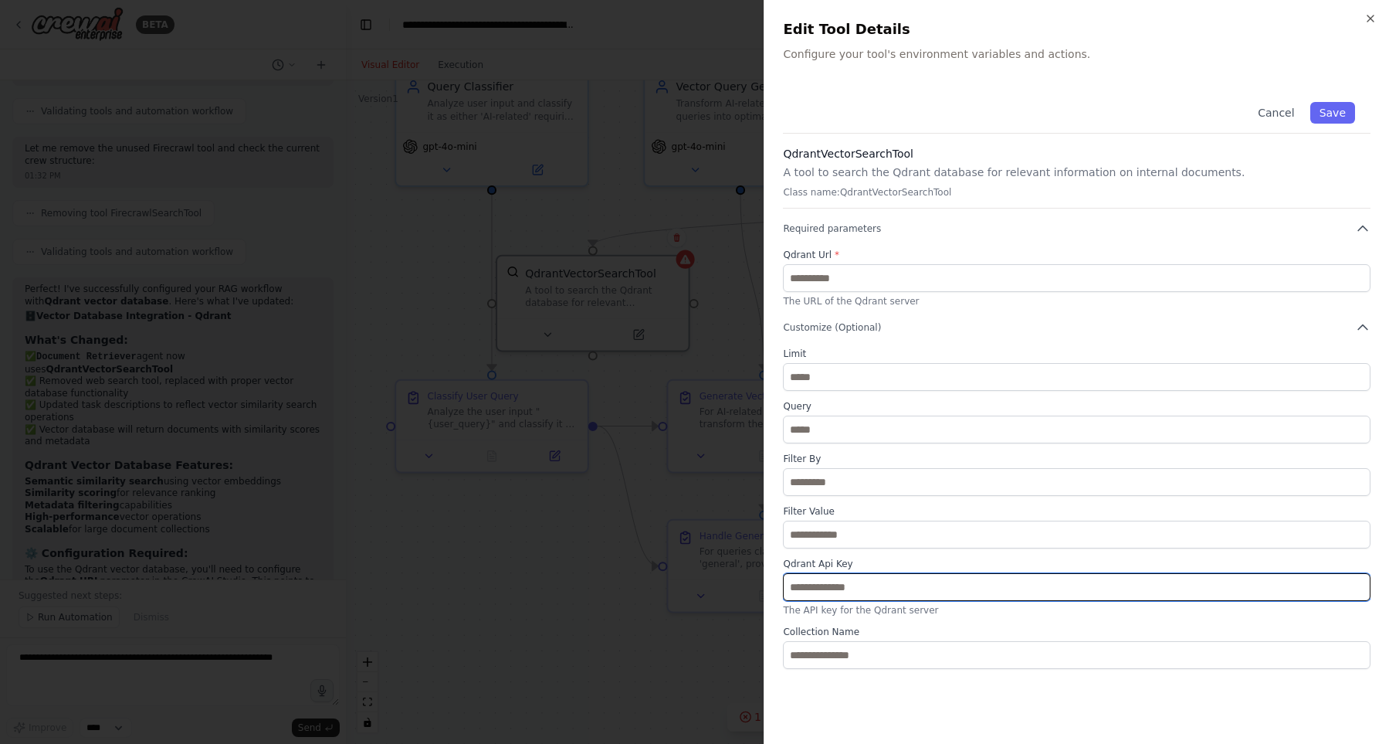
click at [910, 587] on input "text" at bounding box center [1077, 587] width 588 height 28
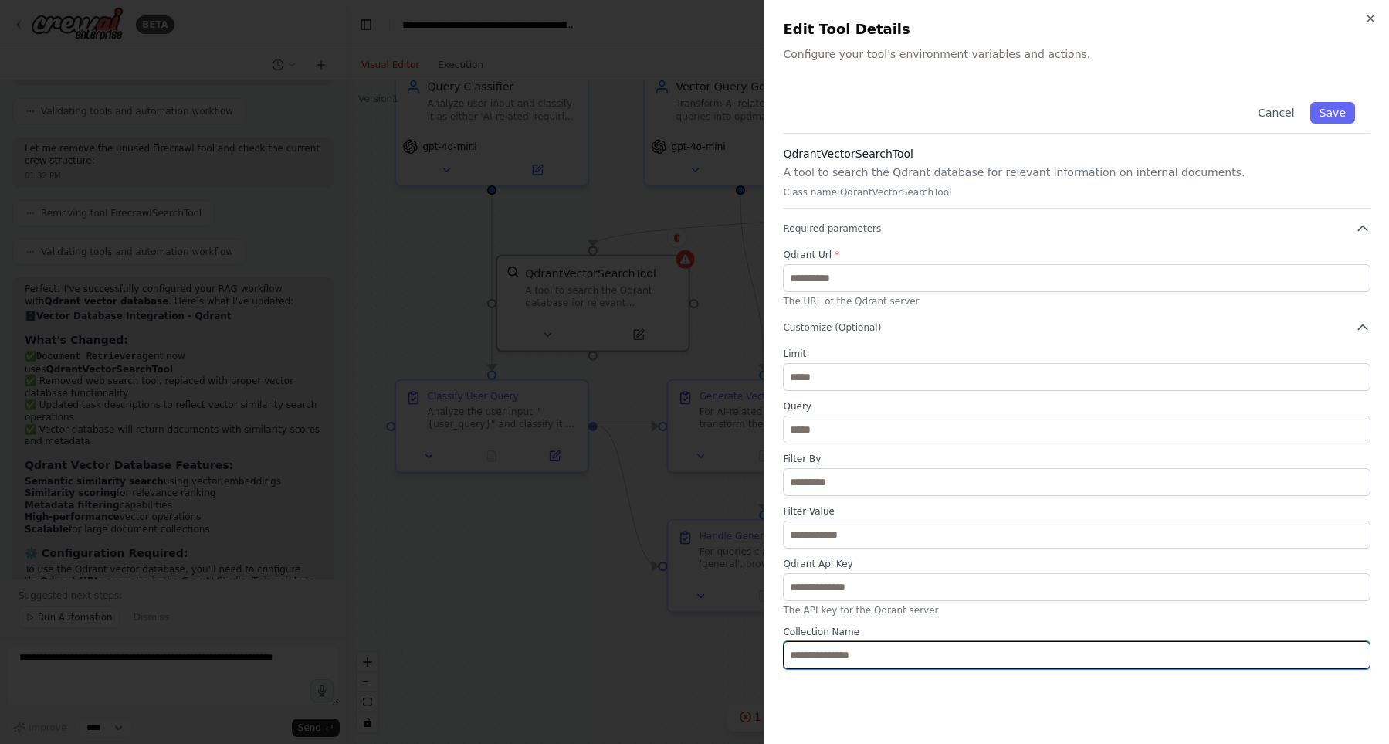
click at [906, 654] on input "text" at bounding box center [1077, 655] width 588 height 28
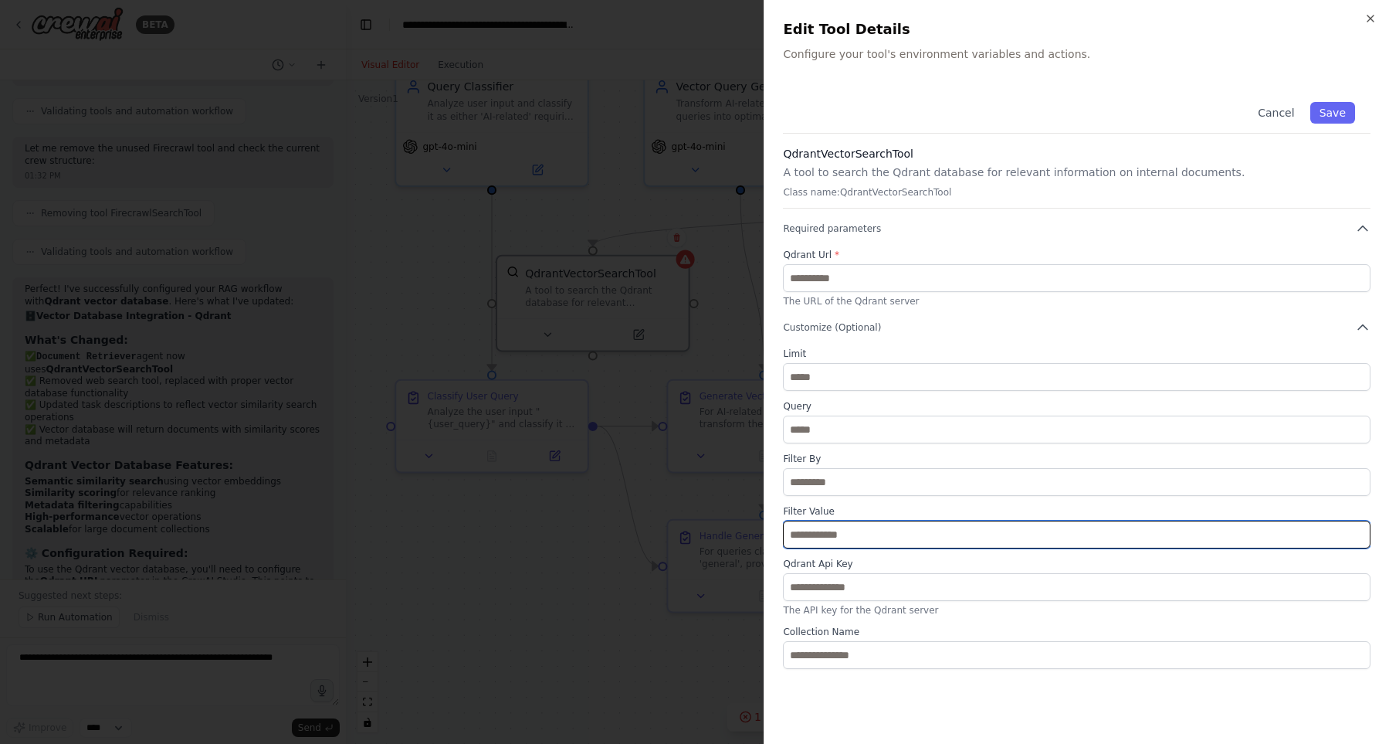
click at [915, 527] on input "text" at bounding box center [1077, 535] width 588 height 28
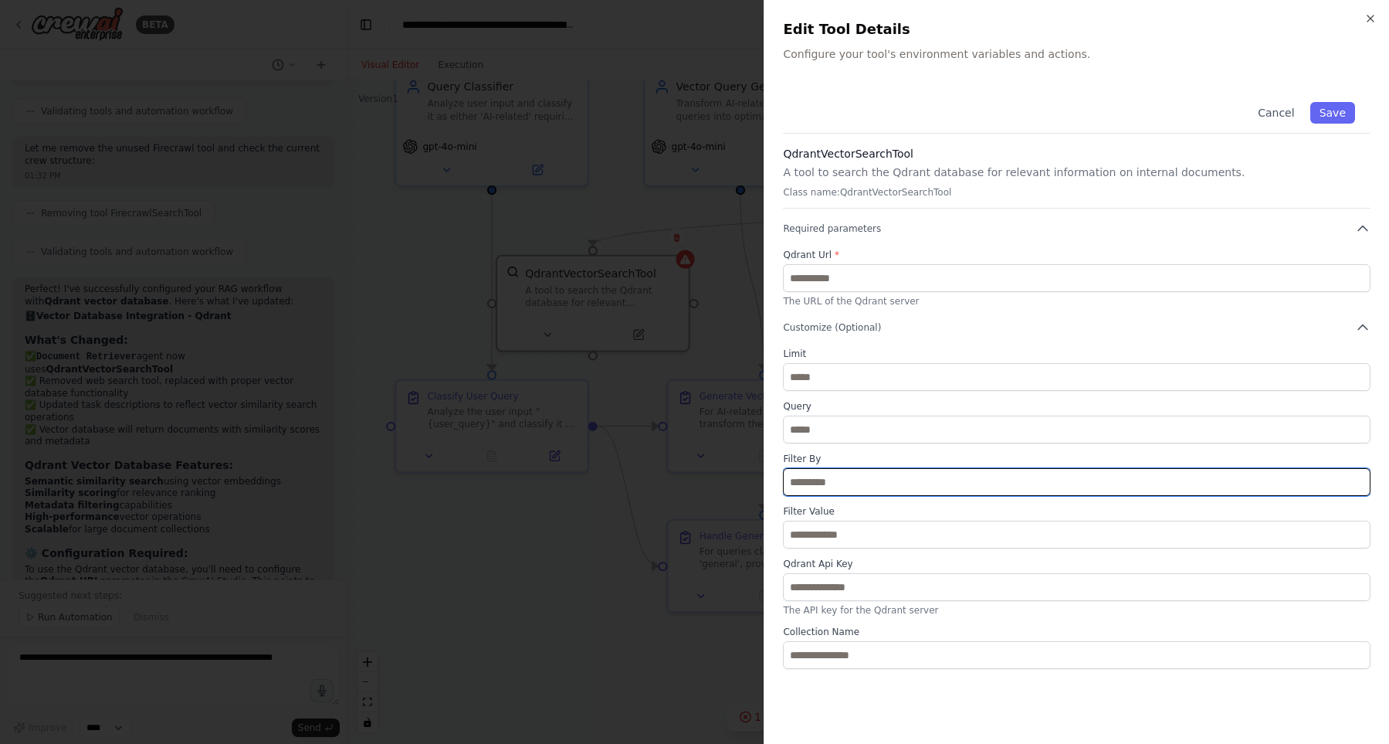
click at [928, 476] on input "text" at bounding box center [1077, 482] width 588 height 28
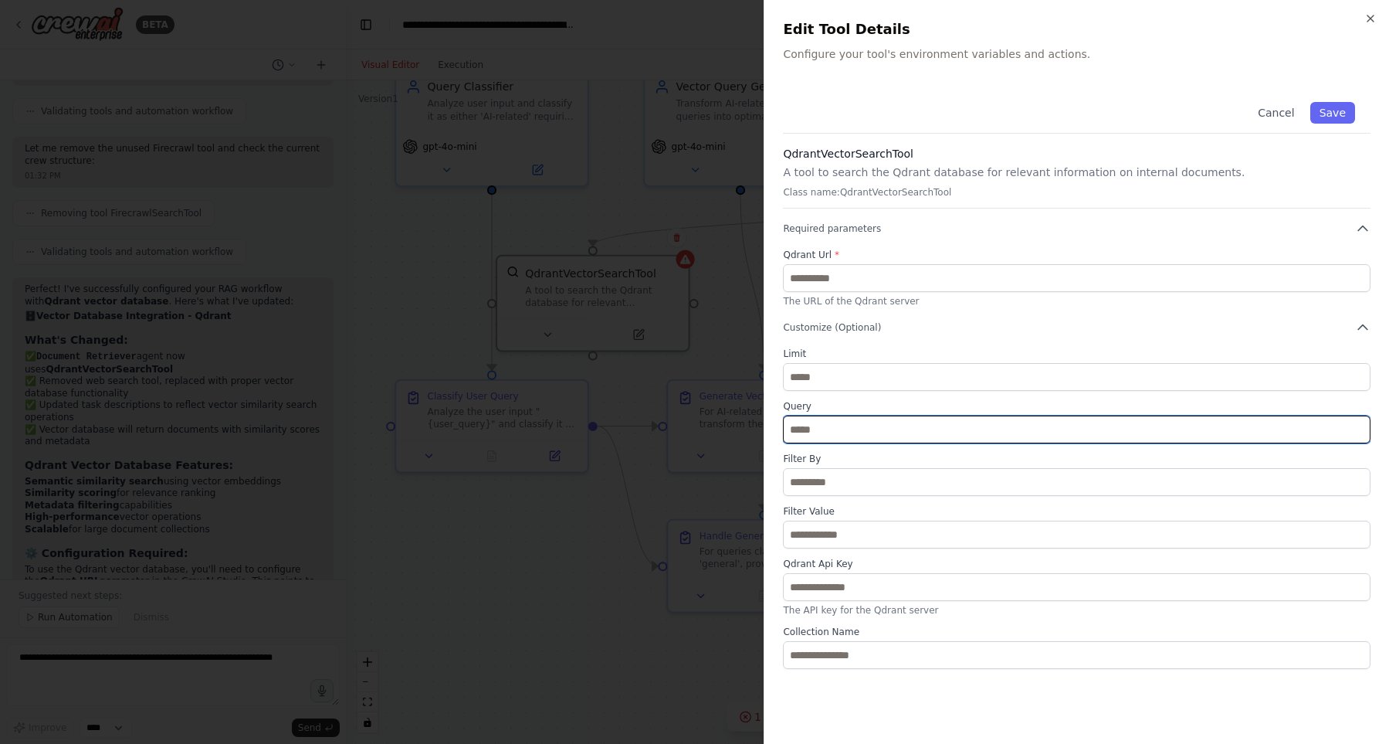
click at [943, 432] on input "text" at bounding box center [1077, 430] width 588 height 28
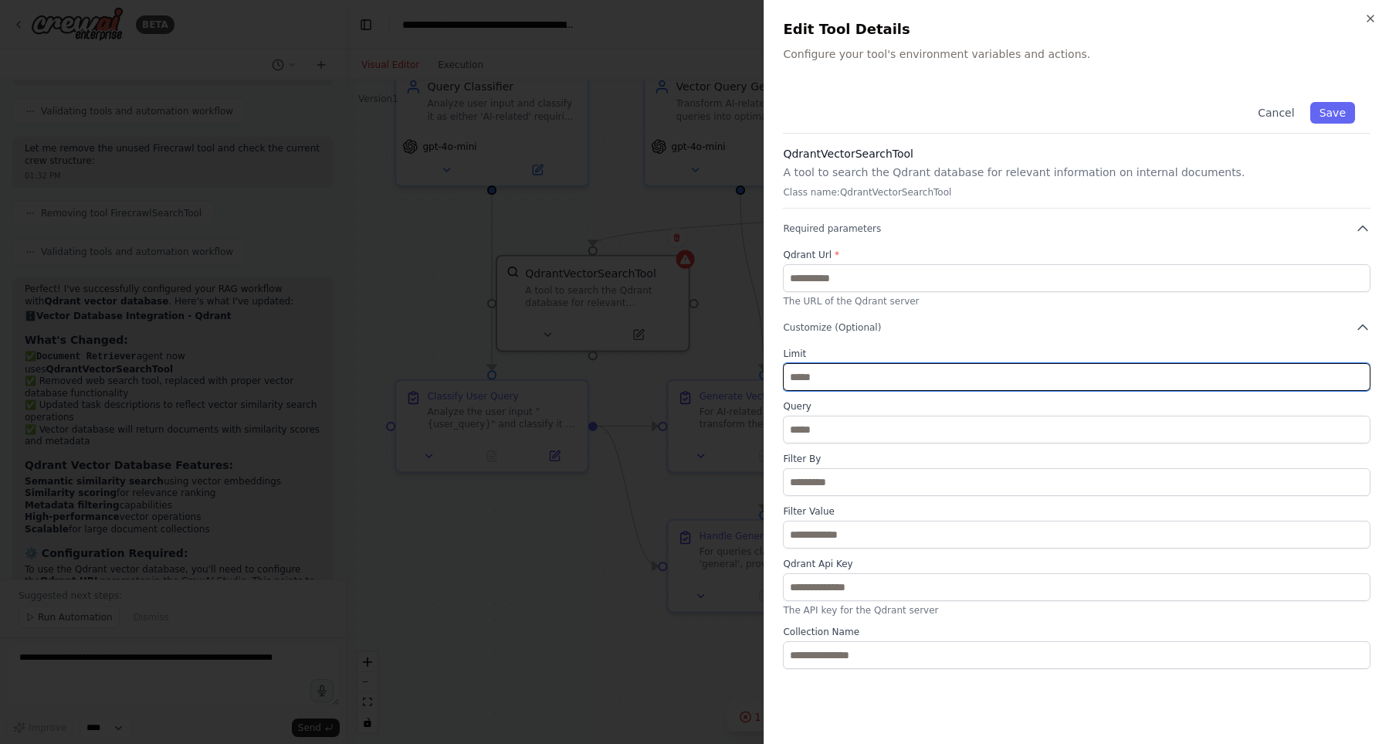
click at [975, 378] on input "*" at bounding box center [1077, 377] width 588 height 28
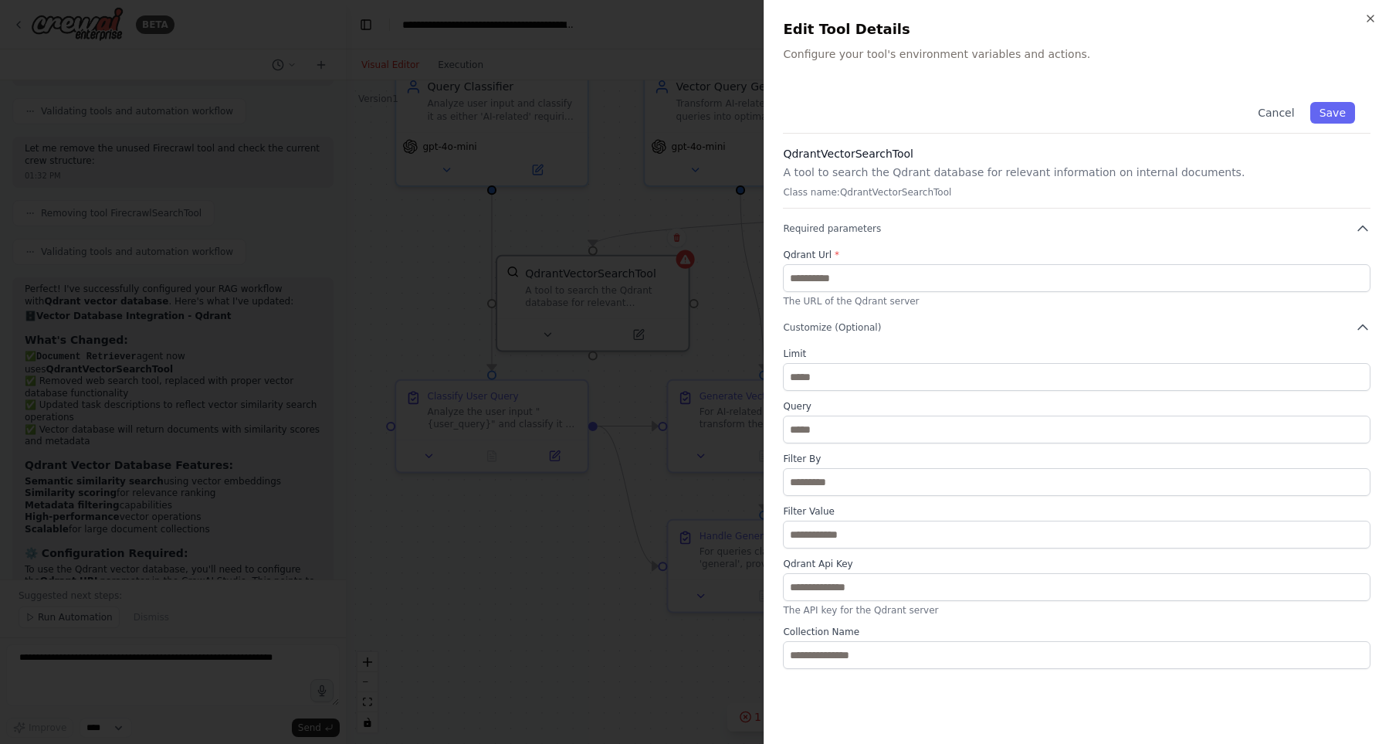
click at [1009, 344] on div "Cancel Save QdrantVectorSearchTool A tool to search the Qdrant database for rel…" at bounding box center [1077, 377] width 588 height 582
click at [1362, 328] on icon "button" at bounding box center [1362, 327] width 15 height 15
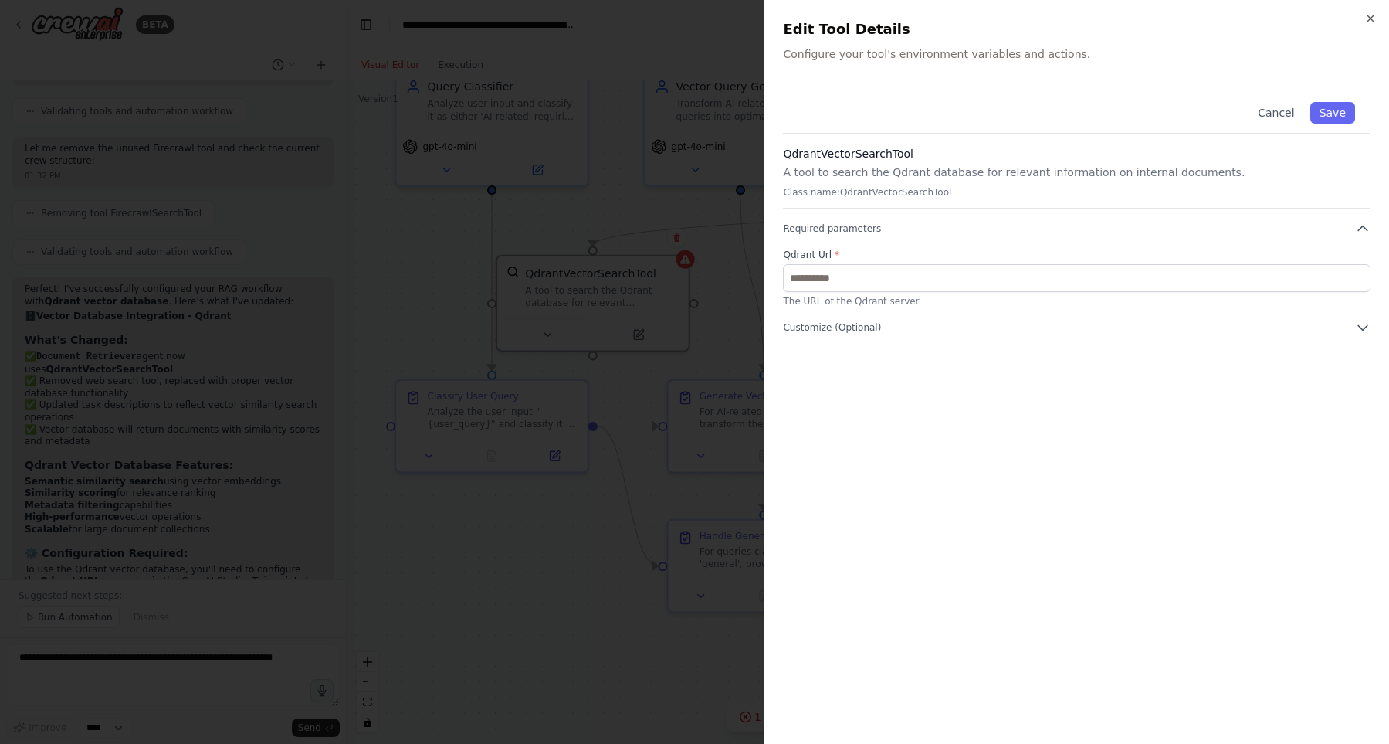
click at [1035, 95] on div "Cancel Save" at bounding box center [1077, 109] width 588 height 47
click at [1275, 113] on button "Cancel" at bounding box center [1276, 113] width 55 height 22
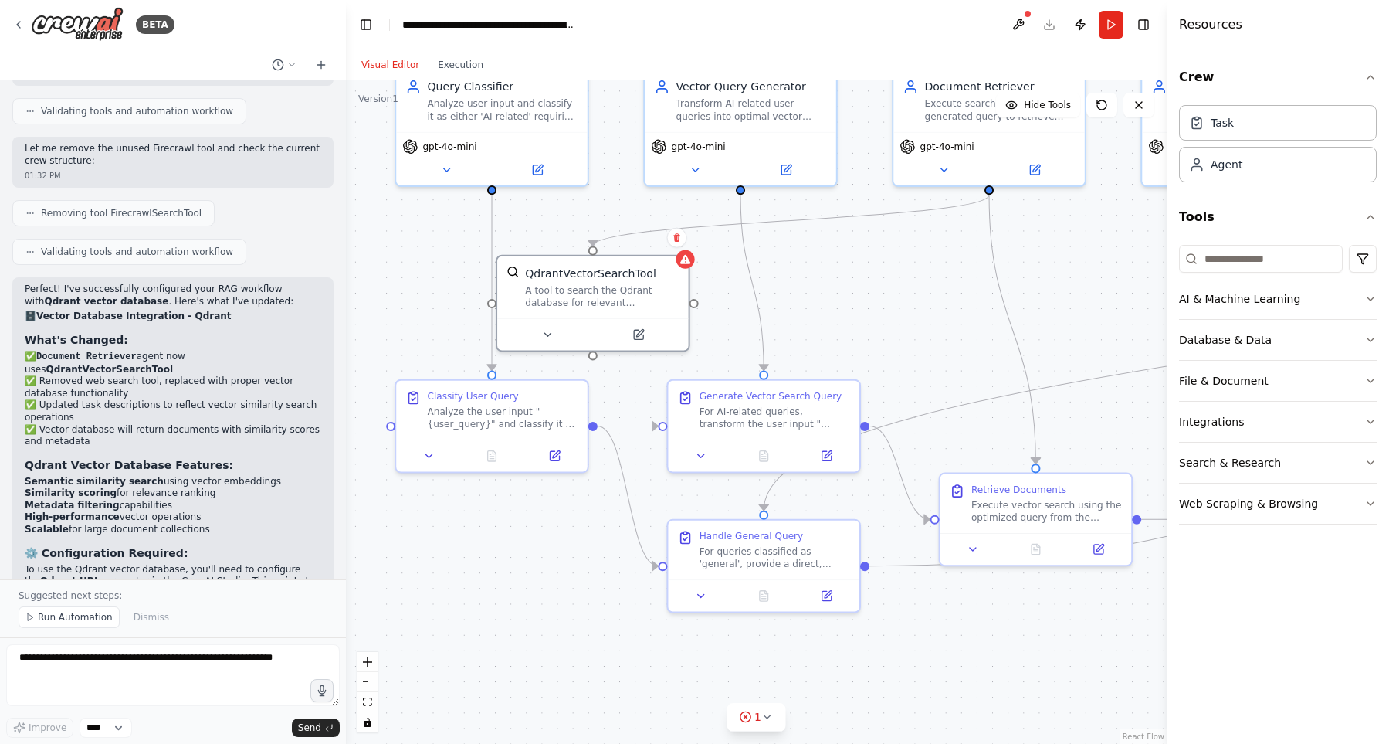
click at [887, 310] on div ".deletable-edge-delete-btn { width: 20px; height: 20px; border: 0px solid #ffff…" at bounding box center [756, 411] width 821 height 663
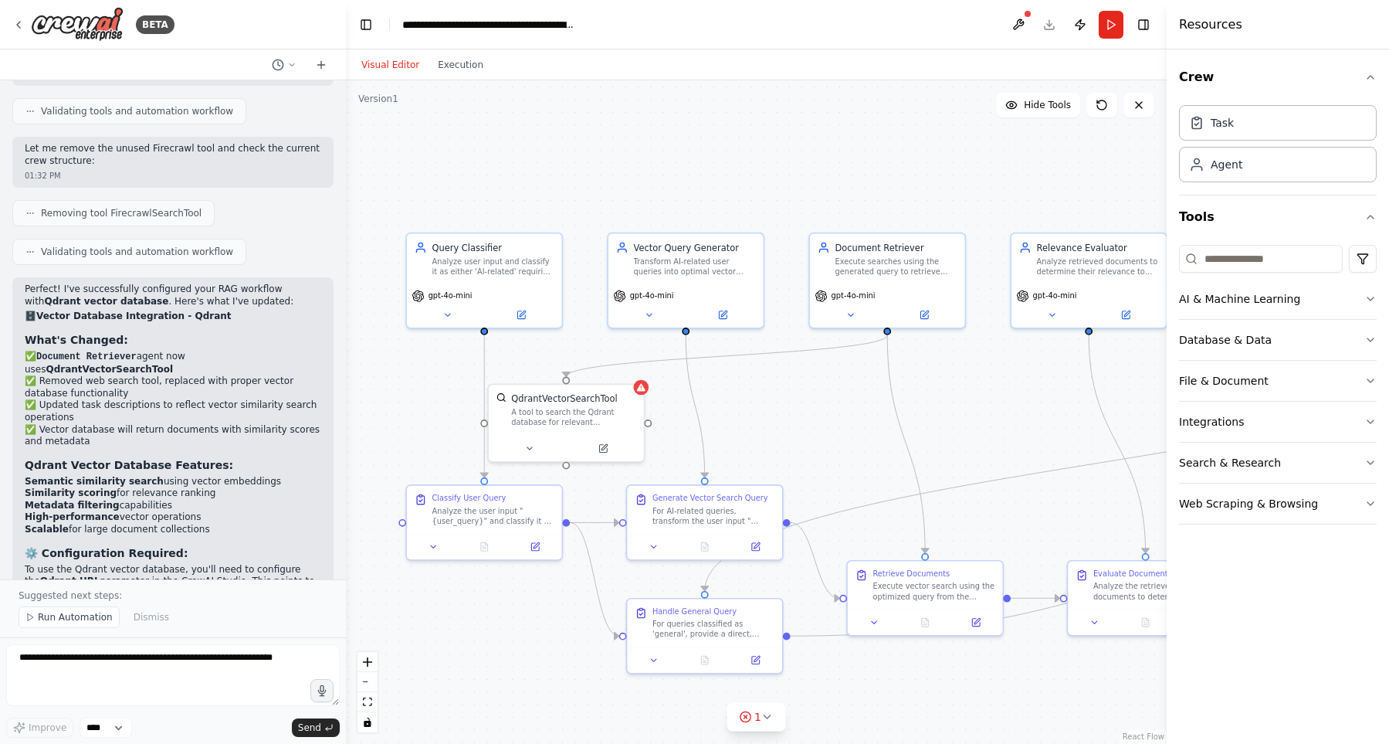
drag, startPoint x: 906, startPoint y: 281, endPoint x: 748, endPoint y: 394, distance: 194.4
click at [748, 394] on div ".deletable-edge-delete-btn { width: 20px; height: 20px; border: 0px solid #ffff…" at bounding box center [756, 411] width 821 height 663
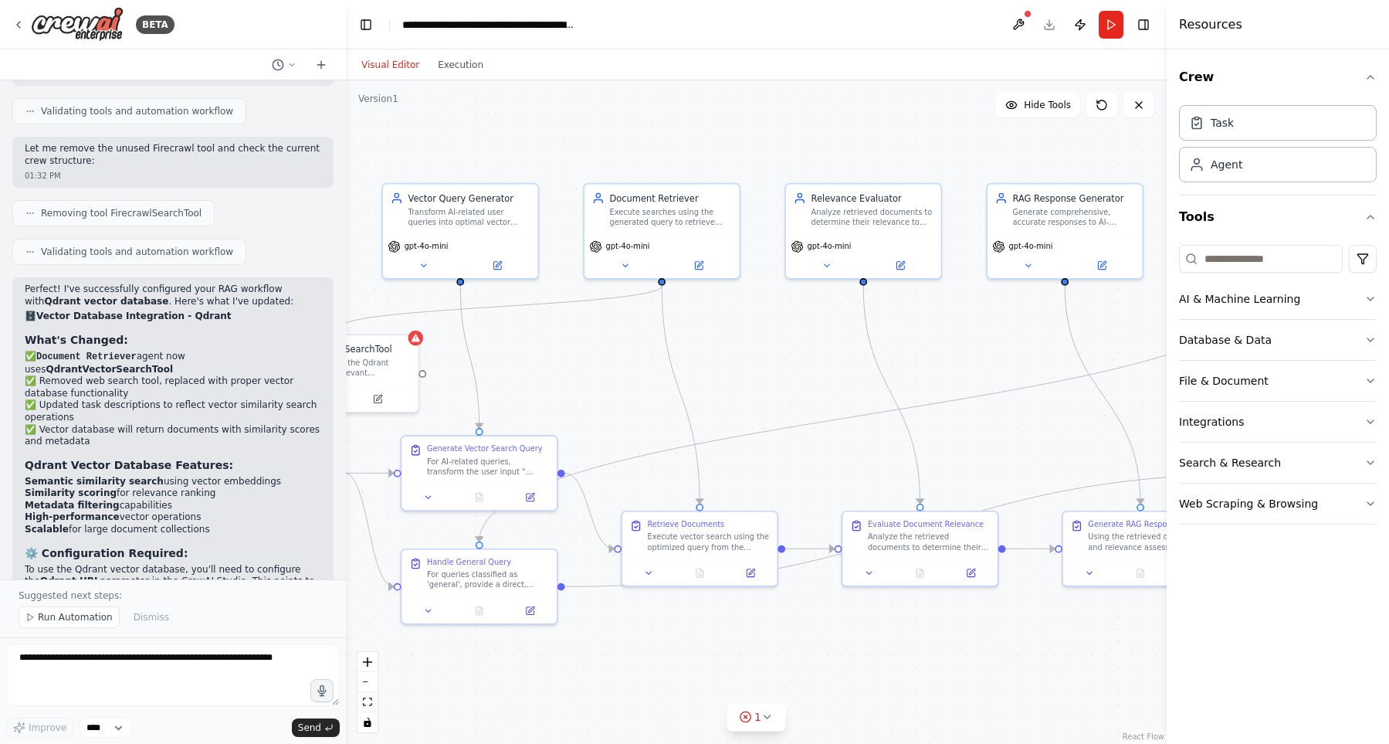
drag, startPoint x: 914, startPoint y: 388, endPoint x: 692, endPoint y: 318, distance: 233.0
click at [692, 318] on div ".deletable-edge-delete-btn { width: 20px; height: 20px; border: 0px solid #ffff…" at bounding box center [756, 411] width 821 height 663
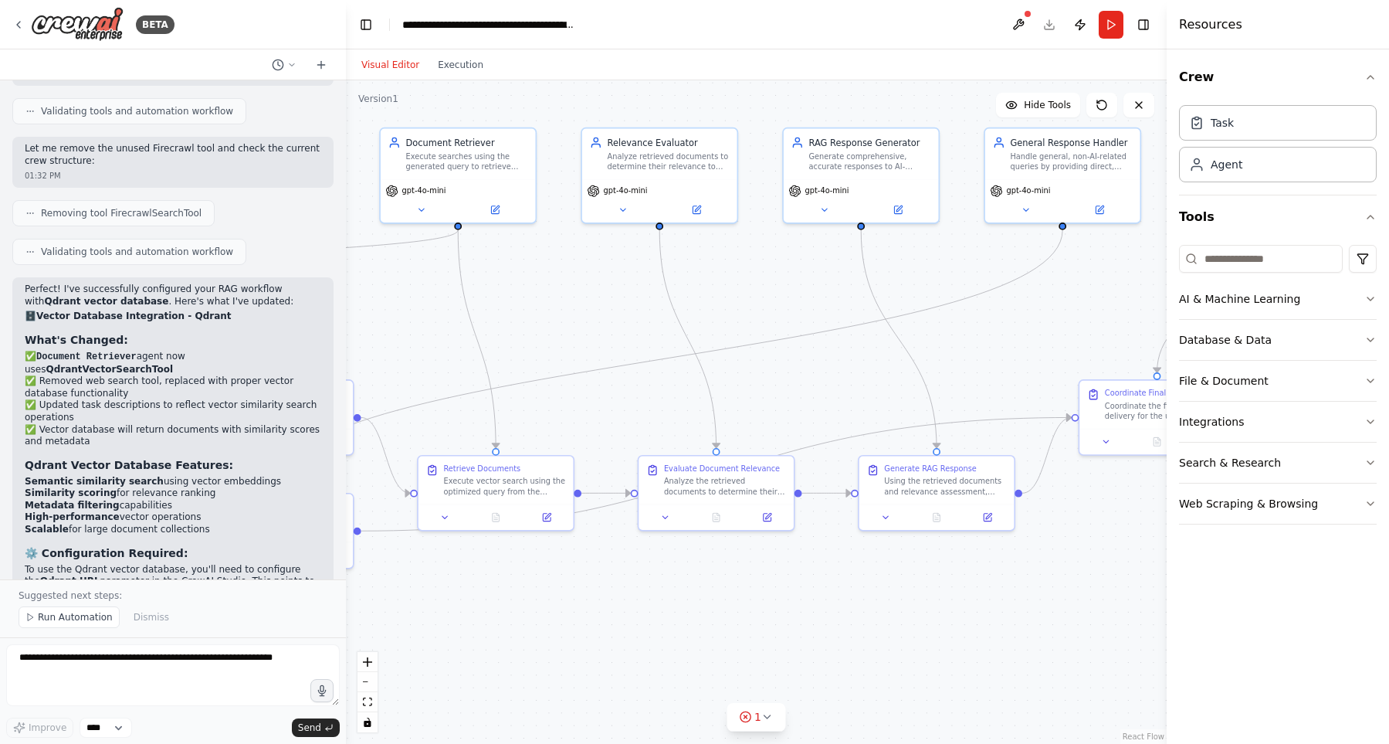
drag, startPoint x: 918, startPoint y: 327, endPoint x: 713, endPoint y: 297, distance: 207.5
click at [713, 297] on div ".deletable-edge-delete-btn { width: 20px; height: 20px; border: 0px solid #ffff…" at bounding box center [756, 411] width 821 height 663
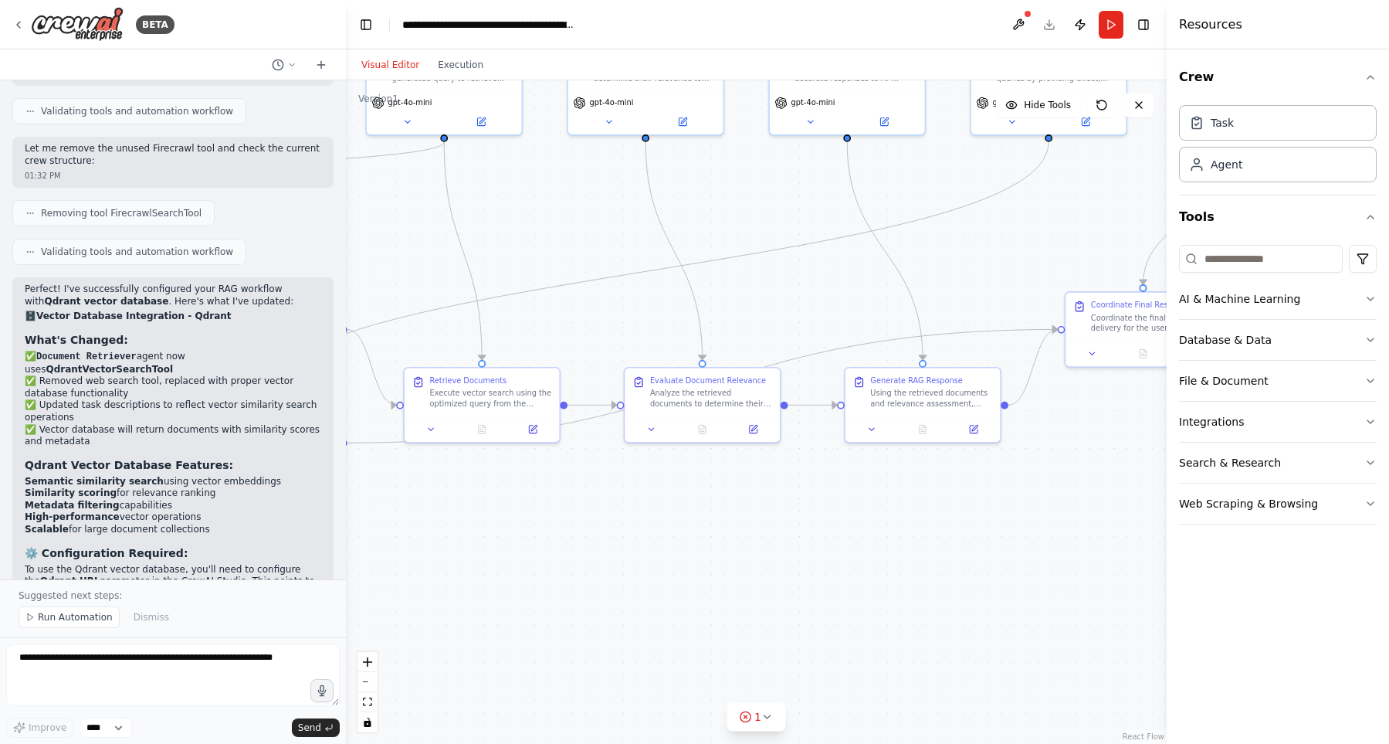
drag, startPoint x: 956, startPoint y: 311, endPoint x: 1002, endPoint y: 229, distance: 94.7
click at [1002, 229] on div ".deletable-edge-delete-btn { width: 20px; height: 20px; border: 0px solid #ffff…" at bounding box center [756, 411] width 821 height 663
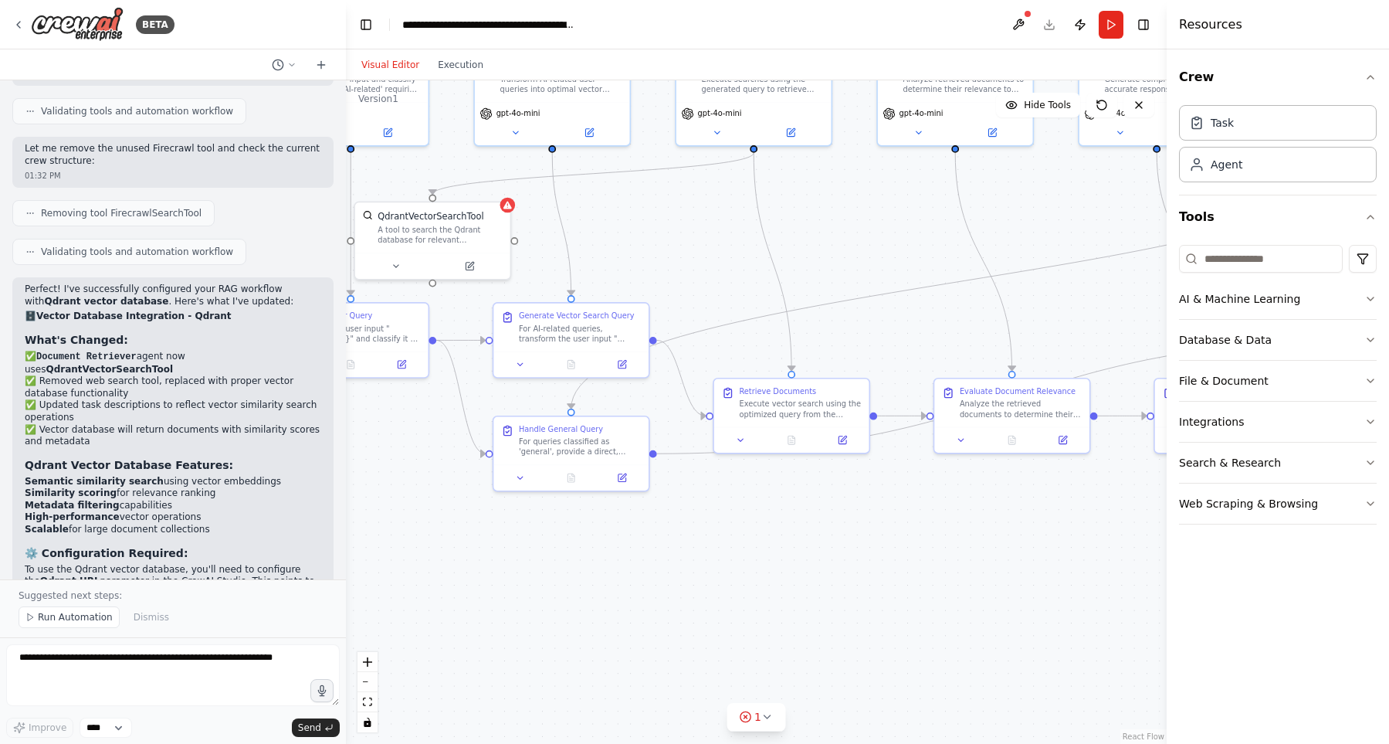
drag, startPoint x: 590, startPoint y: 243, endPoint x: 901, endPoint y: 253, distance: 311.4
click at [901, 253] on div ".deletable-edge-delete-btn { width: 20px; height: 20px; border: 0px solid #ffff…" at bounding box center [756, 411] width 821 height 663
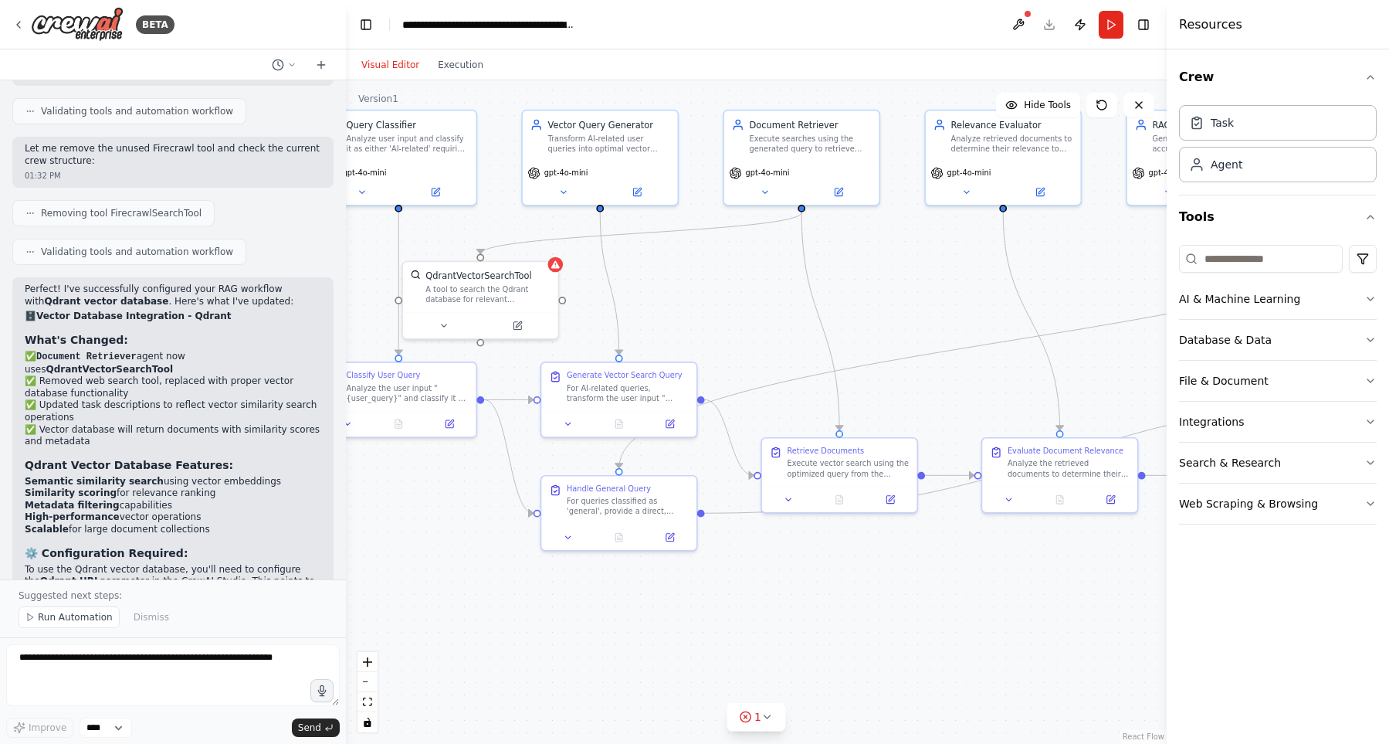
drag, startPoint x: 671, startPoint y: 238, endPoint x: 601, endPoint y: 263, distance: 74.8
click at [601, 263] on div ".deletable-edge-delete-btn { width: 20px; height: 20px; border: 0px solid #ffff…" at bounding box center [756, 411] width 821 height 663
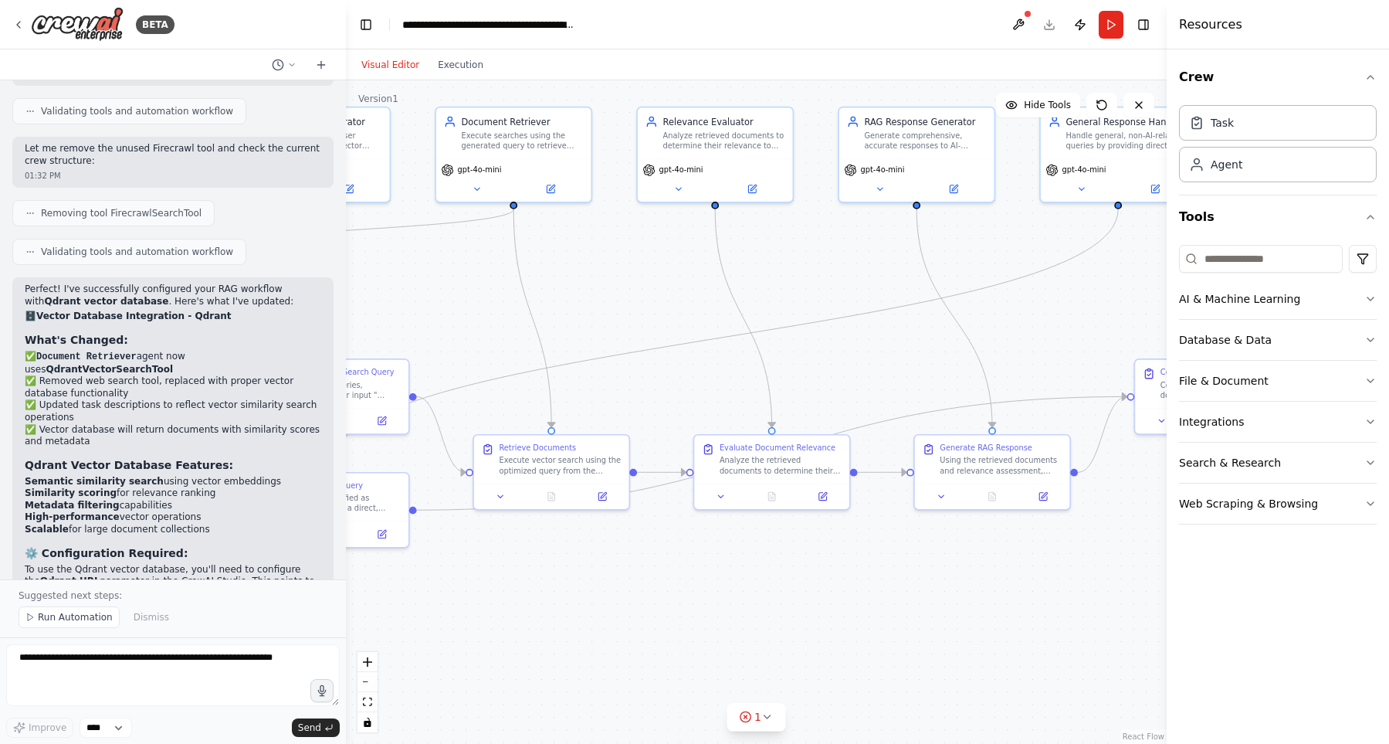
drag, startPoint x: 804, startPoint y: 262, endPoint x: 582, endPoint y: 279, distance: 223.1
click at [582, 279] on div ".deletable-edge-delete-btn { width: 20px; height: 20px; border: 0px solid #ffff…" at bounding box center [756, 411] width 821 height 663
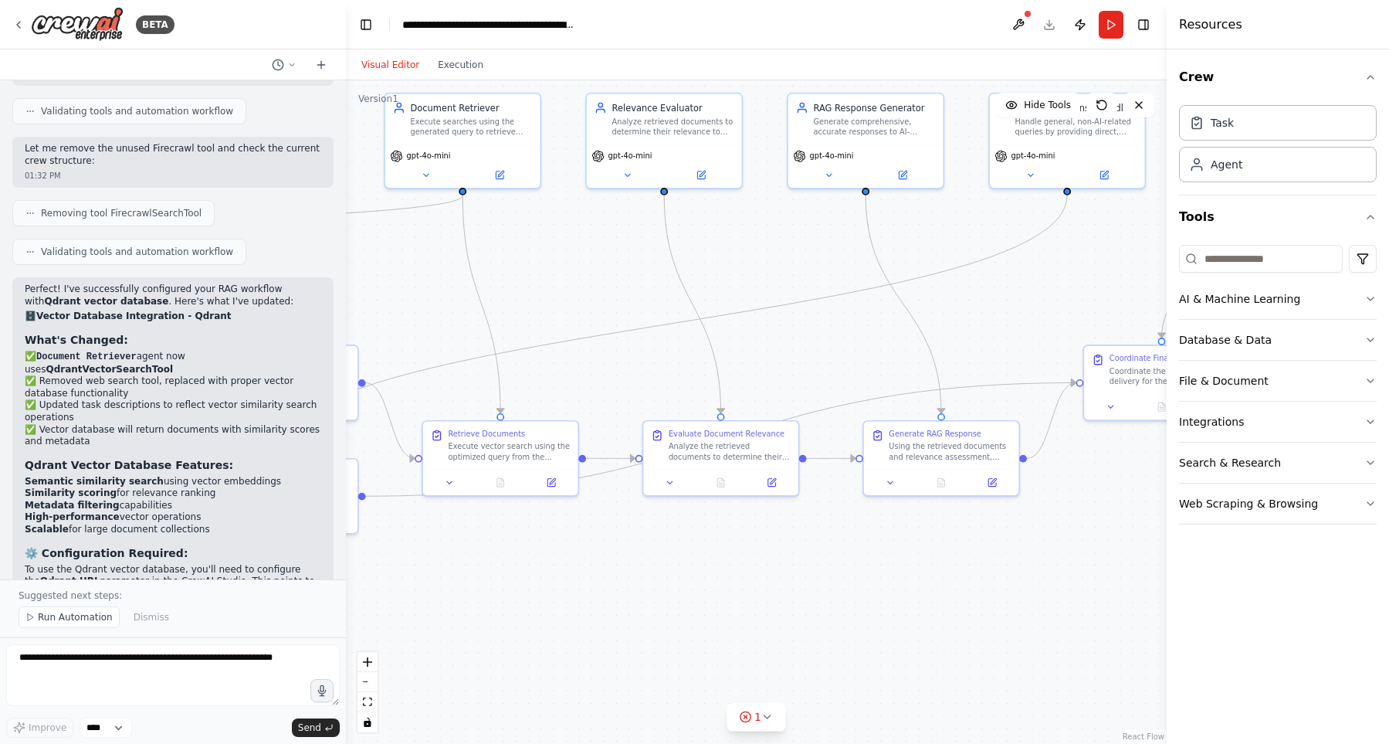
scroll to position [3756, 0]
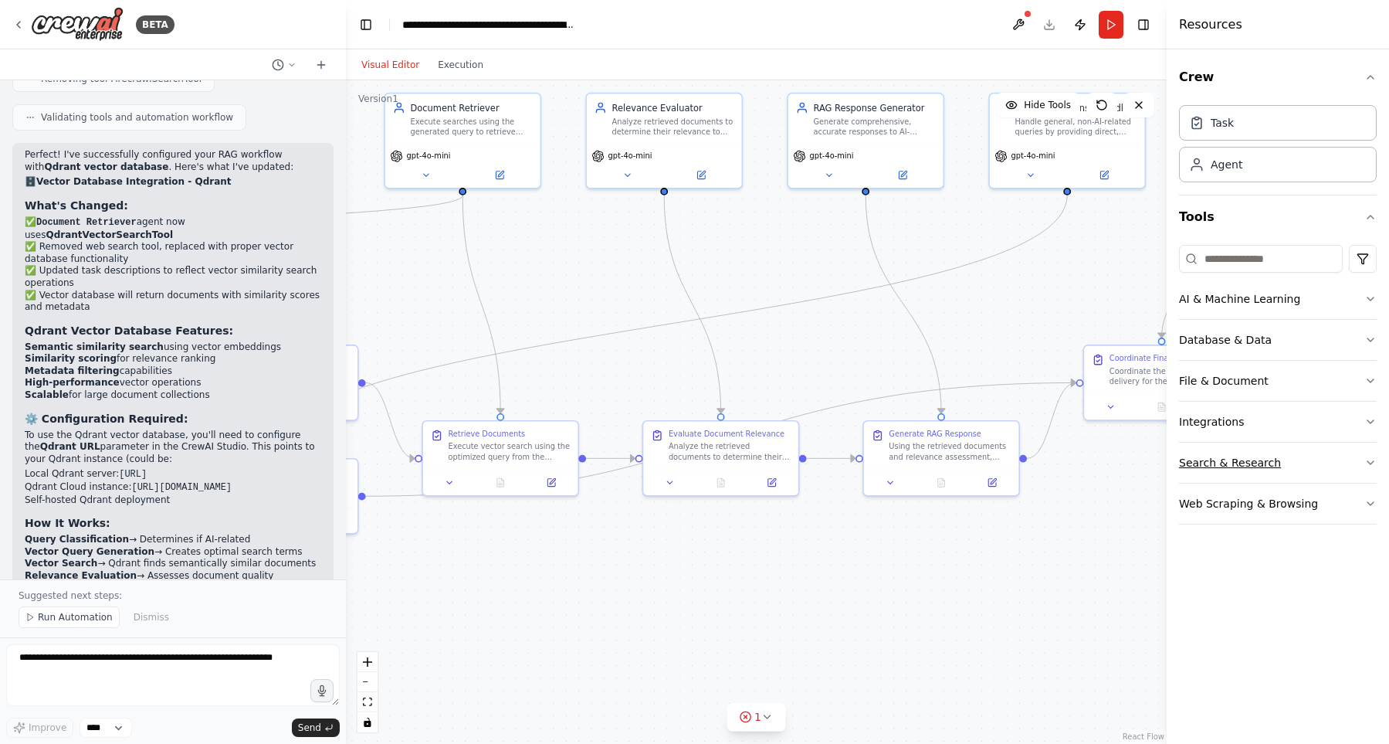
click at [1211, 473] on button "Search & Research" at bounding box center [1278, 463] width 198 height 40
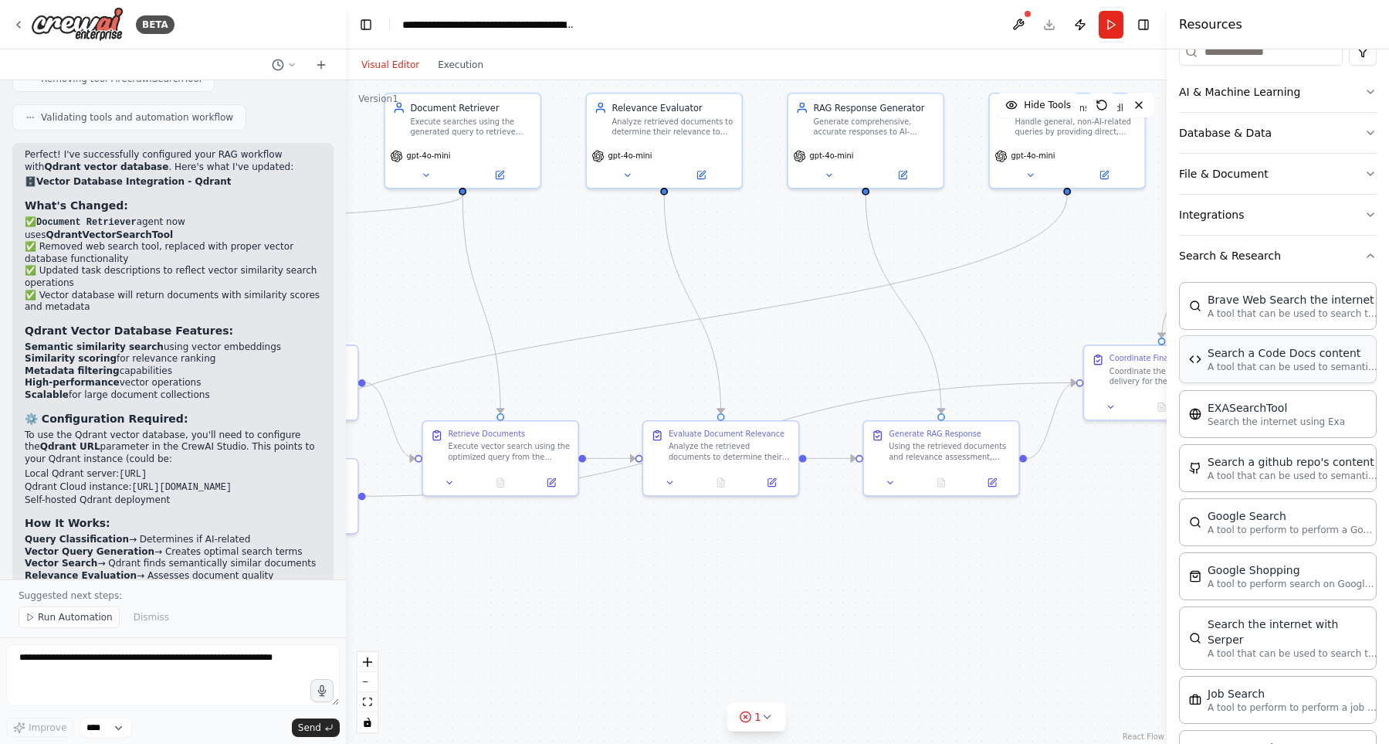
scroll to position [0, 0]
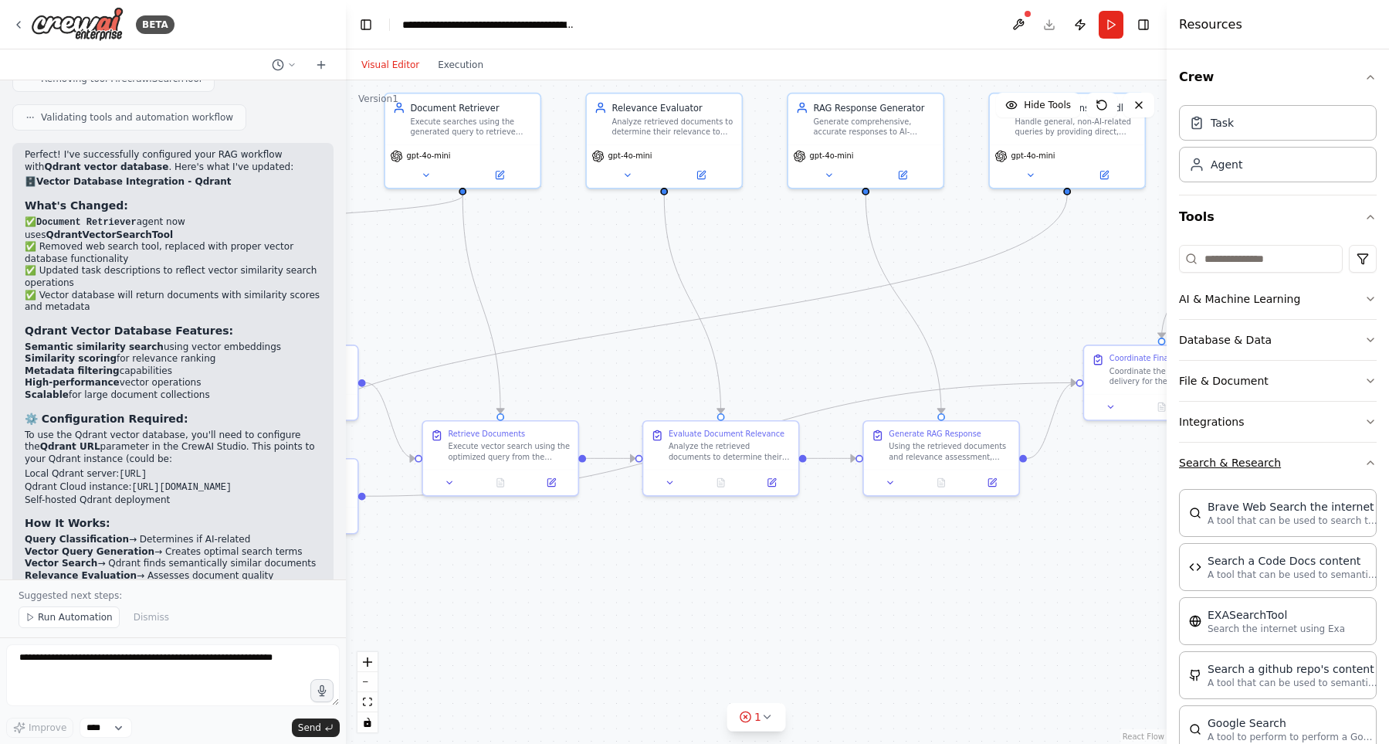
click at [1299, 463] on button "Search & Research" at bounding box center [1278, 463] width 198 height 40
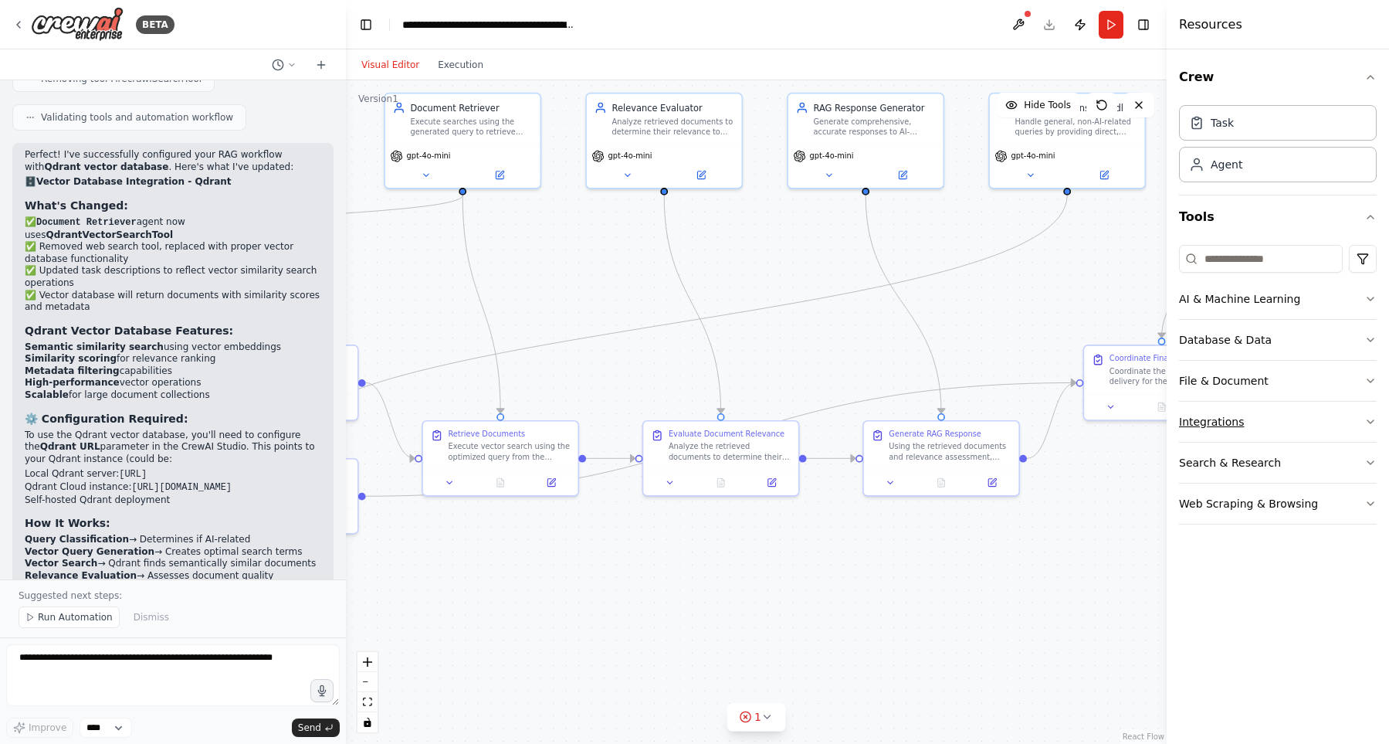
click at [1319, 418] on button "Integrations" at bounding box center [1278, 422] width 198 height 40
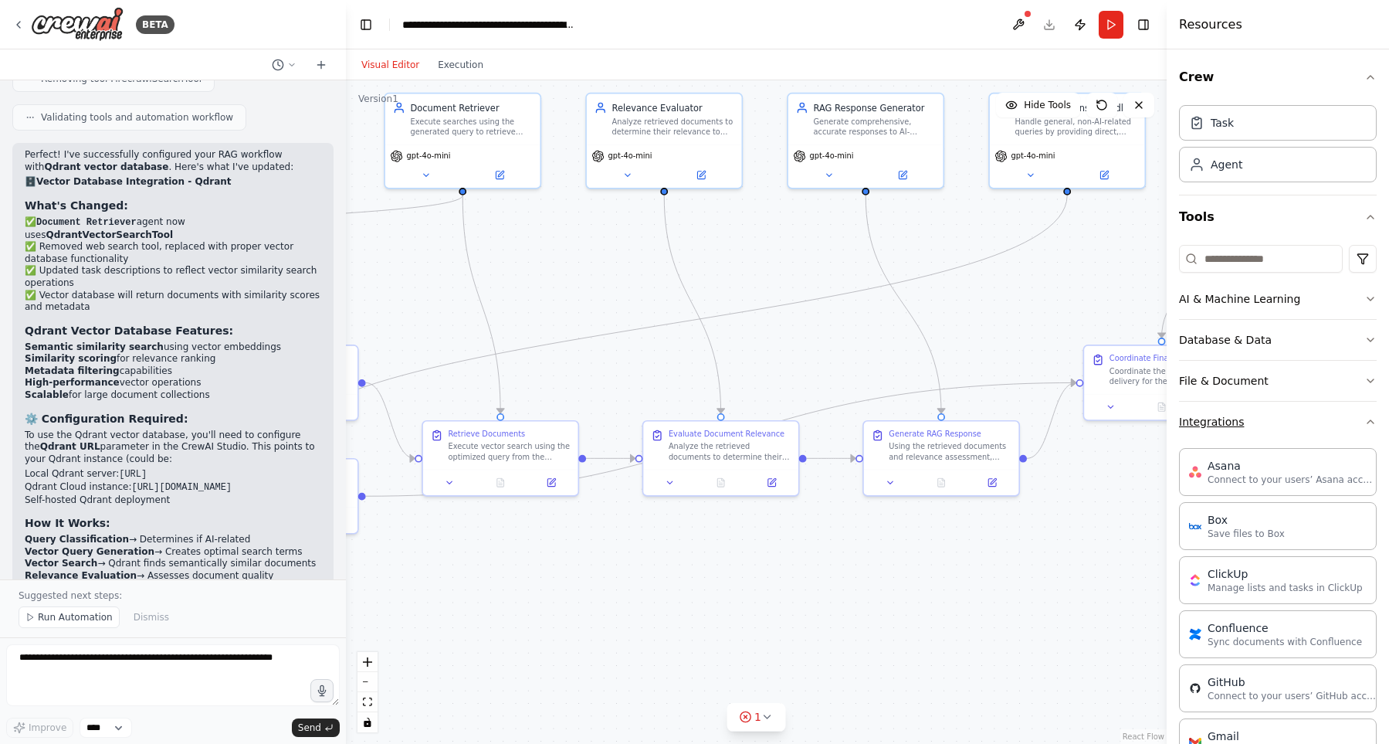
click at [1264, 418] on button "Integrations" at bounding box center [1278, 422] width 198 height 40
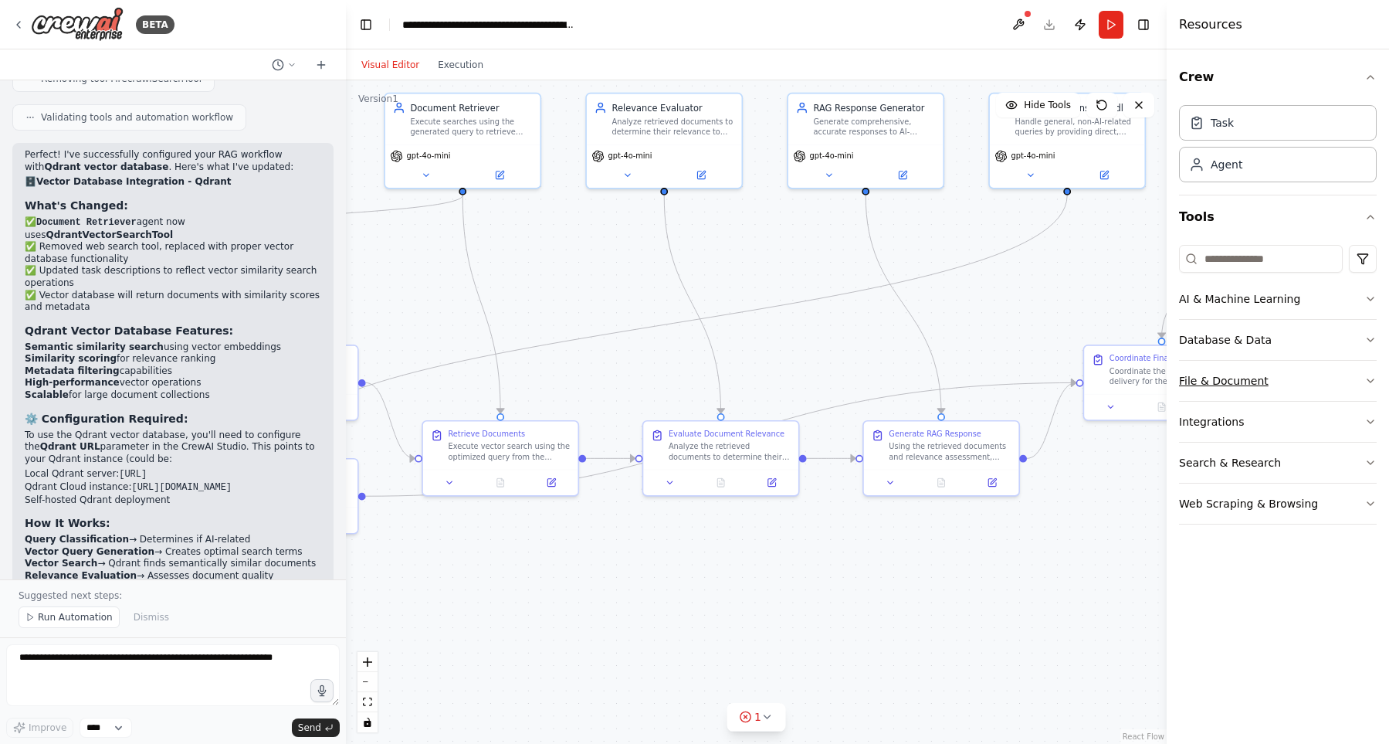
click at [1280, 392] on button "File & Document" at bounding box center [1278, 381] width 198 height 40
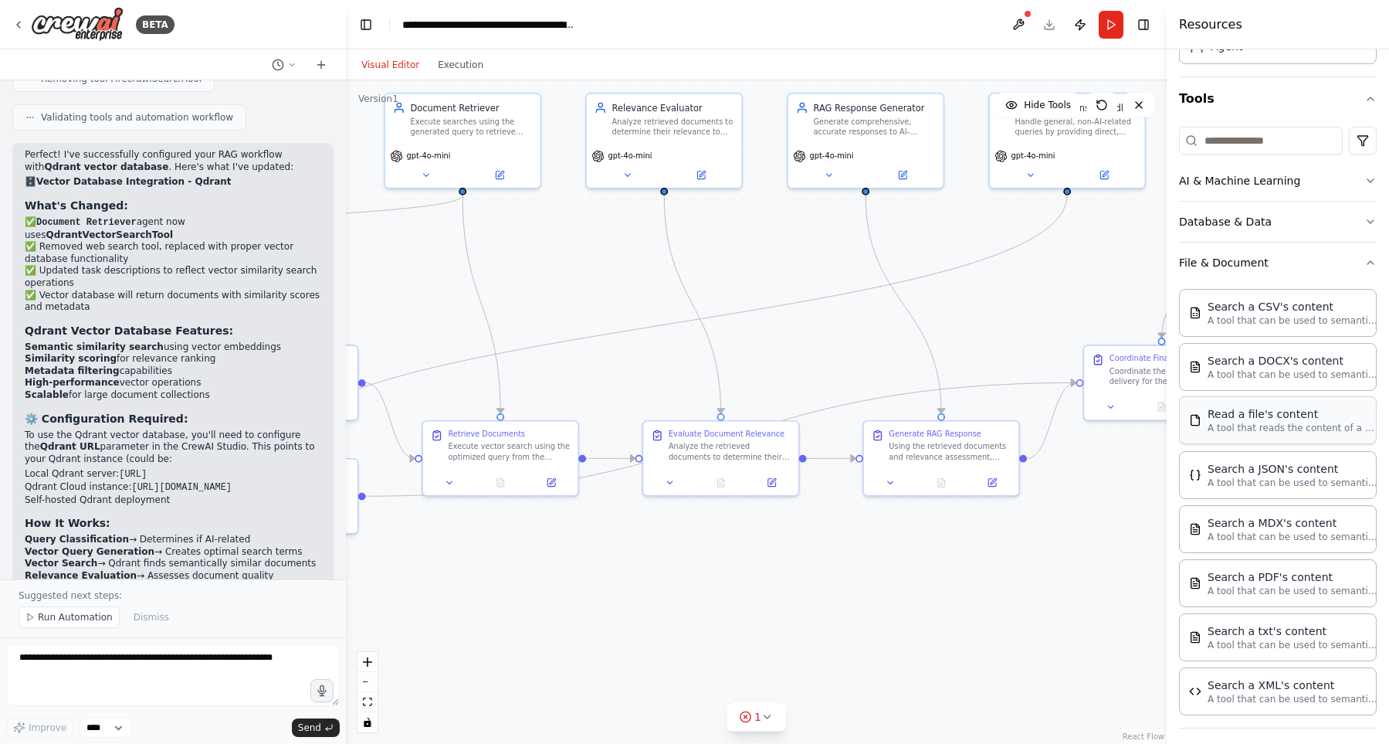
scroll to position [116, 0]
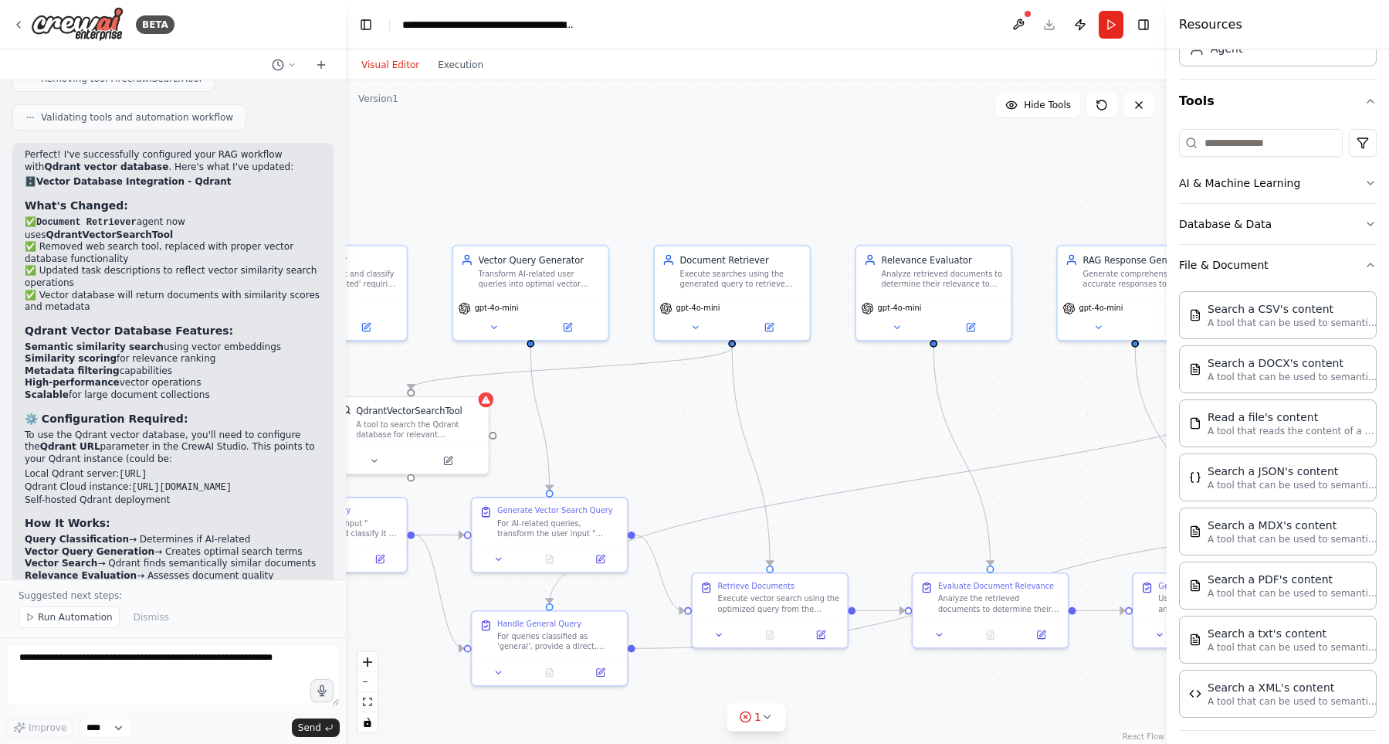
drag, startPoint x: 527, startPoint y: 261, endPoint x: 851, endPoint y: 419, distance: 359.9
click at [851, 419] on div ".deletable-edge-delete-btn { width: 20px; height: 20px; border: 0px solid #ffff…" at bounding box center [756, 411] width 821 height 663
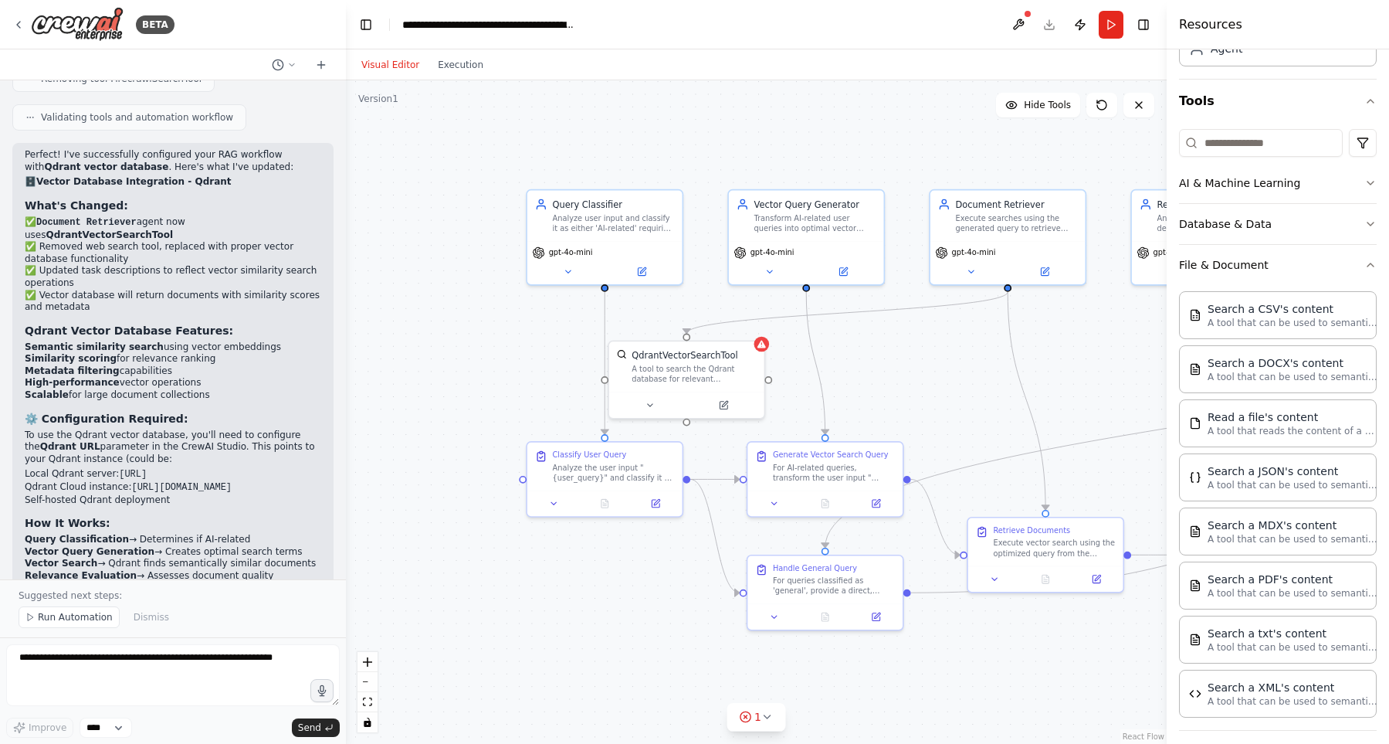
drag, startPoint x: 572, startPoint y: 184, endPoint x: 794, endPoint y: 123, distance: 229.9
click at [794, 123] on div ".deletable-edge-delete-btn { width: 20px; height: 20px; border: 0px solid #ffff…" at bounding box center [756, 411] width 821 height 663
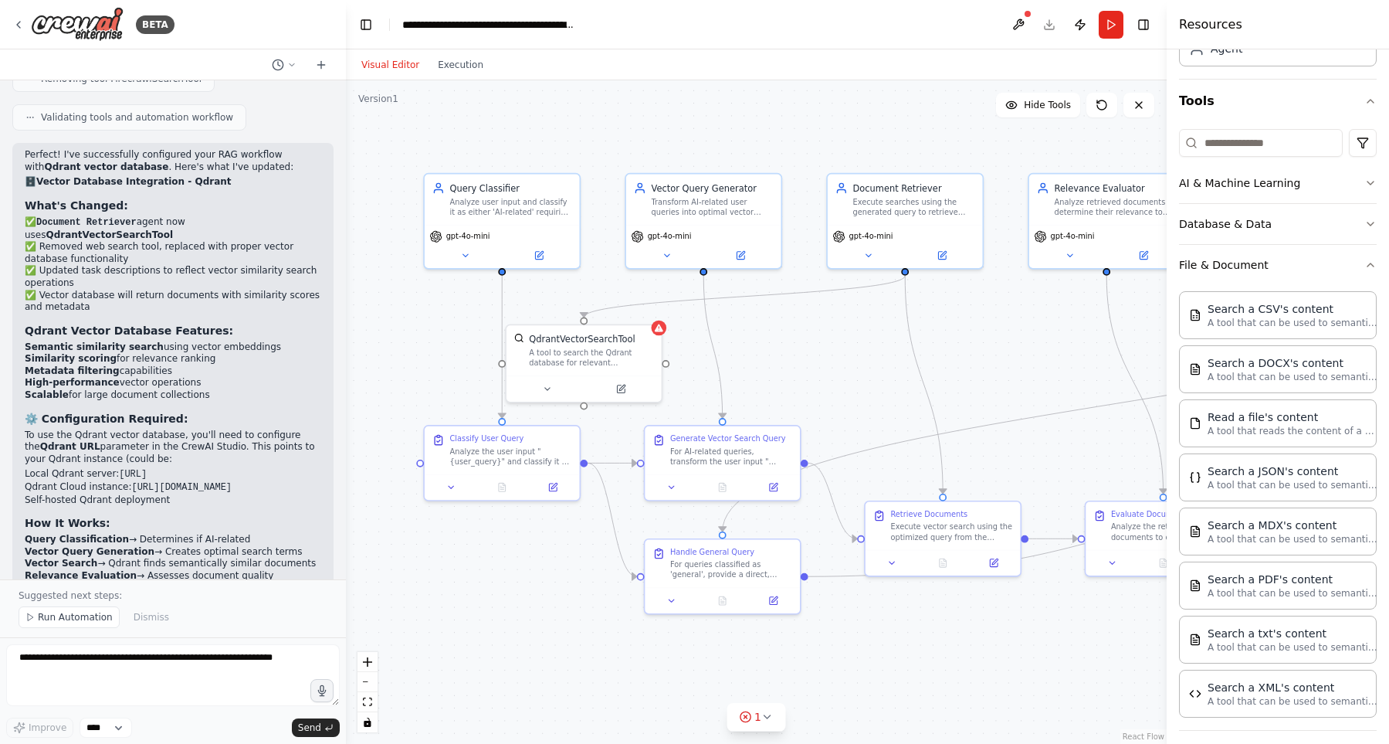
drag, startPoint x: 899, startPoint y: 132, endPoint x: 751, endPoint y: 113, distance: 148.8
click at [751, 113] on div ".deletable-edge-delete-btn { width: 20px; height: 20px; border: 0px solid #ffff…" at bounding box center [756, 411] width 821 height 663
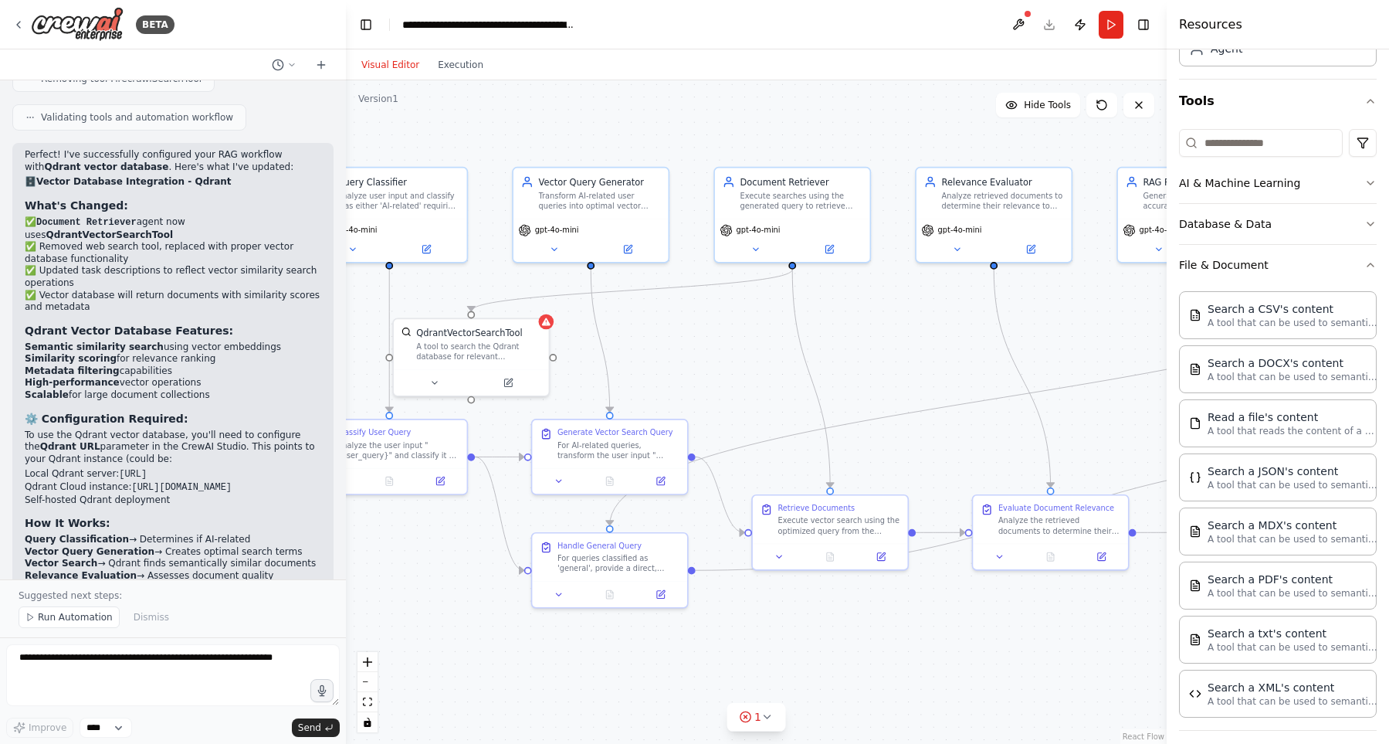
drag, startPoint x: 859, startPoint y: 134, endPoint x: 772, endPoint y: 132, distance: 86.5
click at [772, 132] on div ".deletable-edge-delete-btn { width: 20px; height: 20px; border: 0px solid #ffff…" at bounding box center [756, 411] width 821 height 663
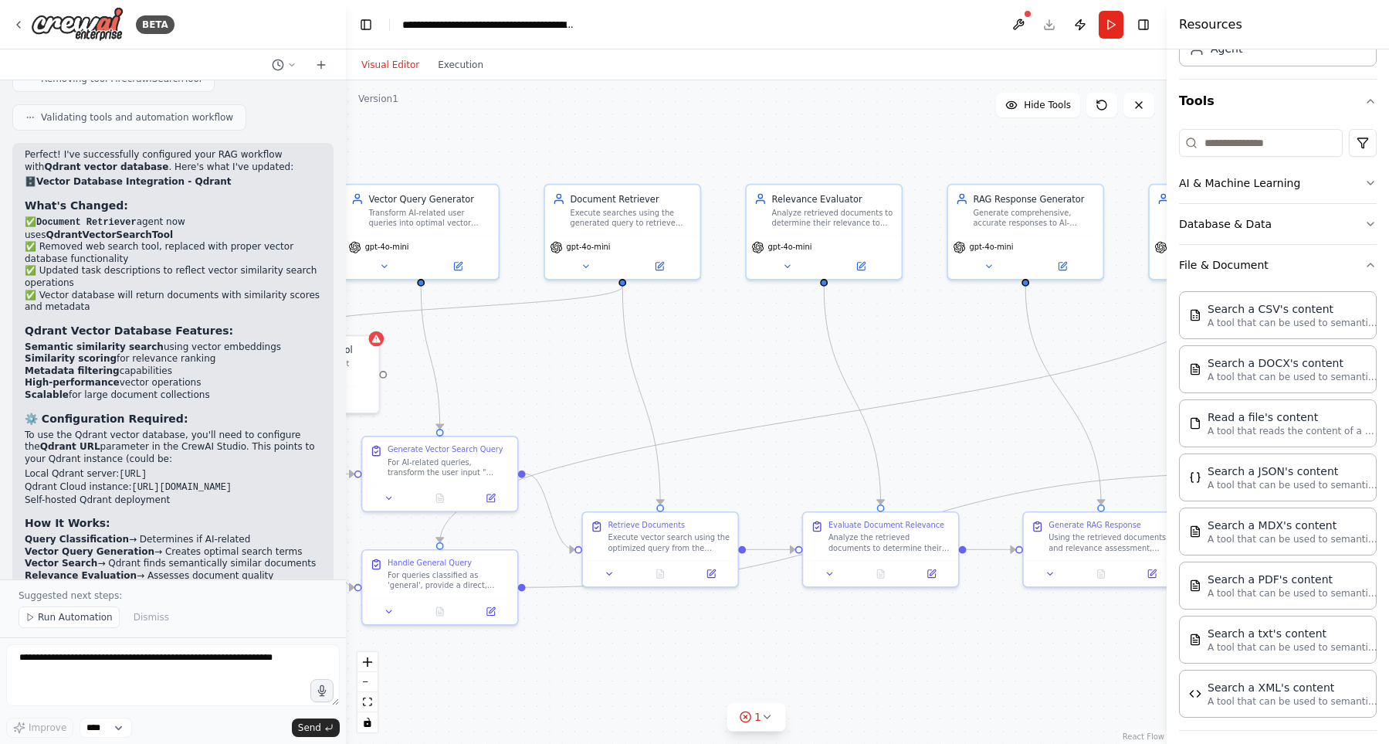
drag, startPoint x: 772, startPoint y: 132, endPoint x: 576, endPoint y: 153, distance: 197.3
click at [576, 153] on div ".deletable-edge-delete-btn { width: 20px; height: 20px; border: 0px solid #ffff…" at bounding box center [756, 411] width 821 height 663
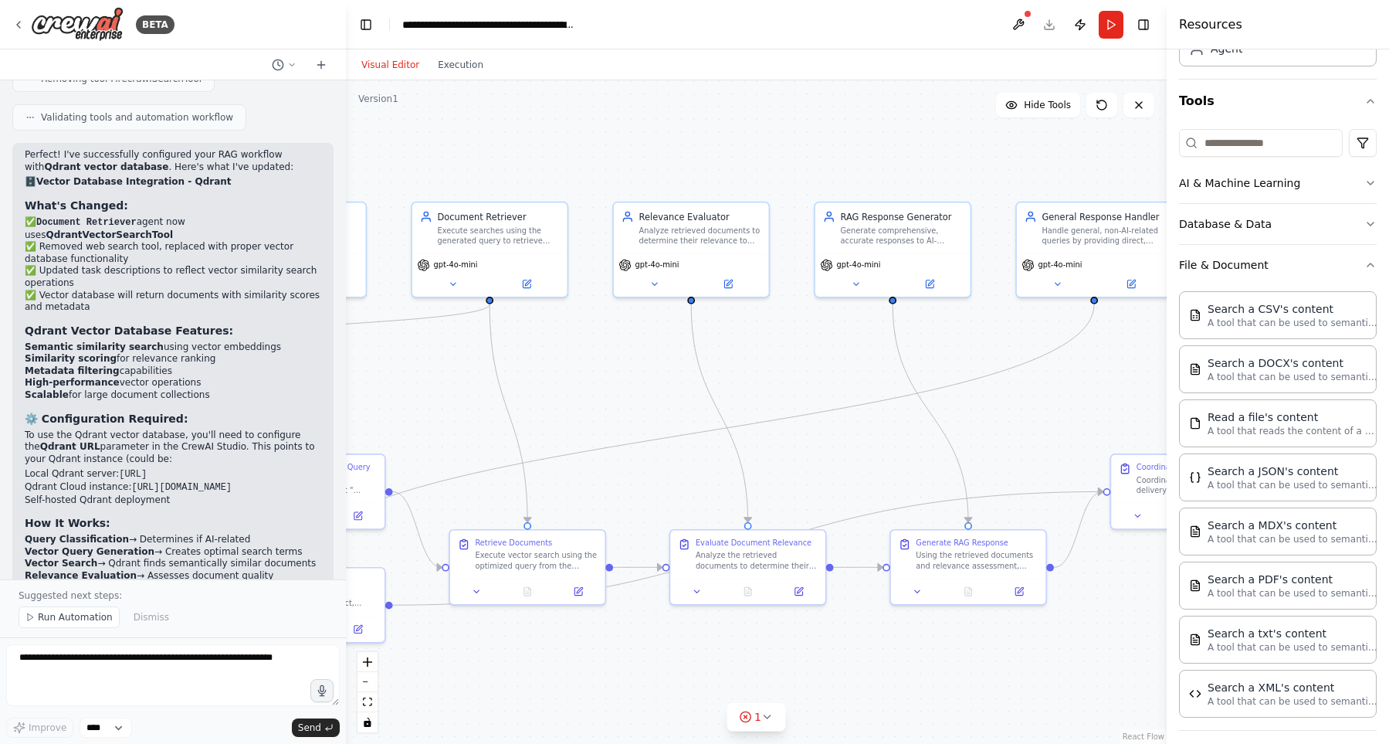
drag, startPoint x: 735, startPoint y: 150, endPoint x: 558, endPoint y: 196, distance: 183.6
click at [558, 196] on div ".deletable-edge-delete-btn { width: 20px; height: 20px; border: 0px solid #ffff…" at bounding box center [756, 411] width 821 height 663
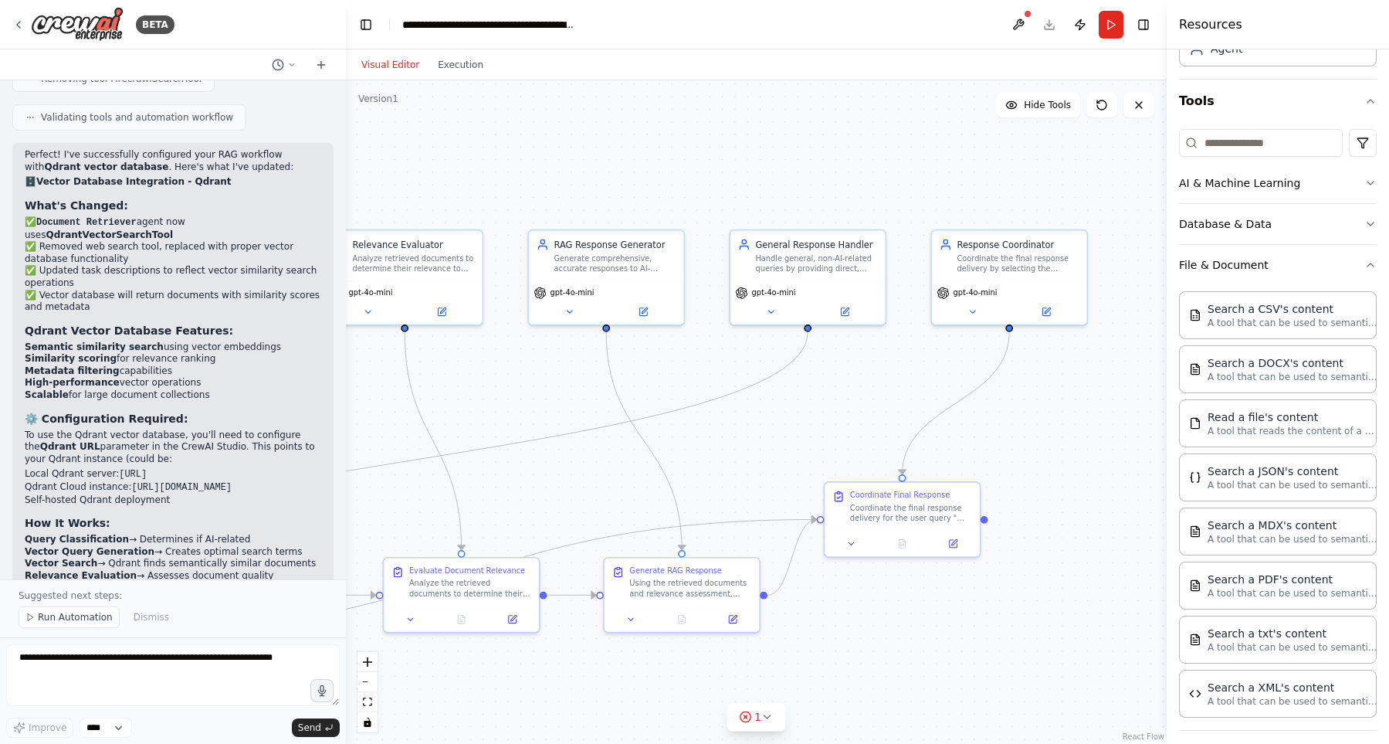
drag, startPoint x: 772, startPoint y: 175, endPoint x: 532, endPoint y: 165, distance: 239.7
click at [532, 165] on div ".deletable-edge-delete-btn { width: 20px; height: 20px; border: 0px solid #ffff…" at bounding box center [756, 411] width 821 height 663
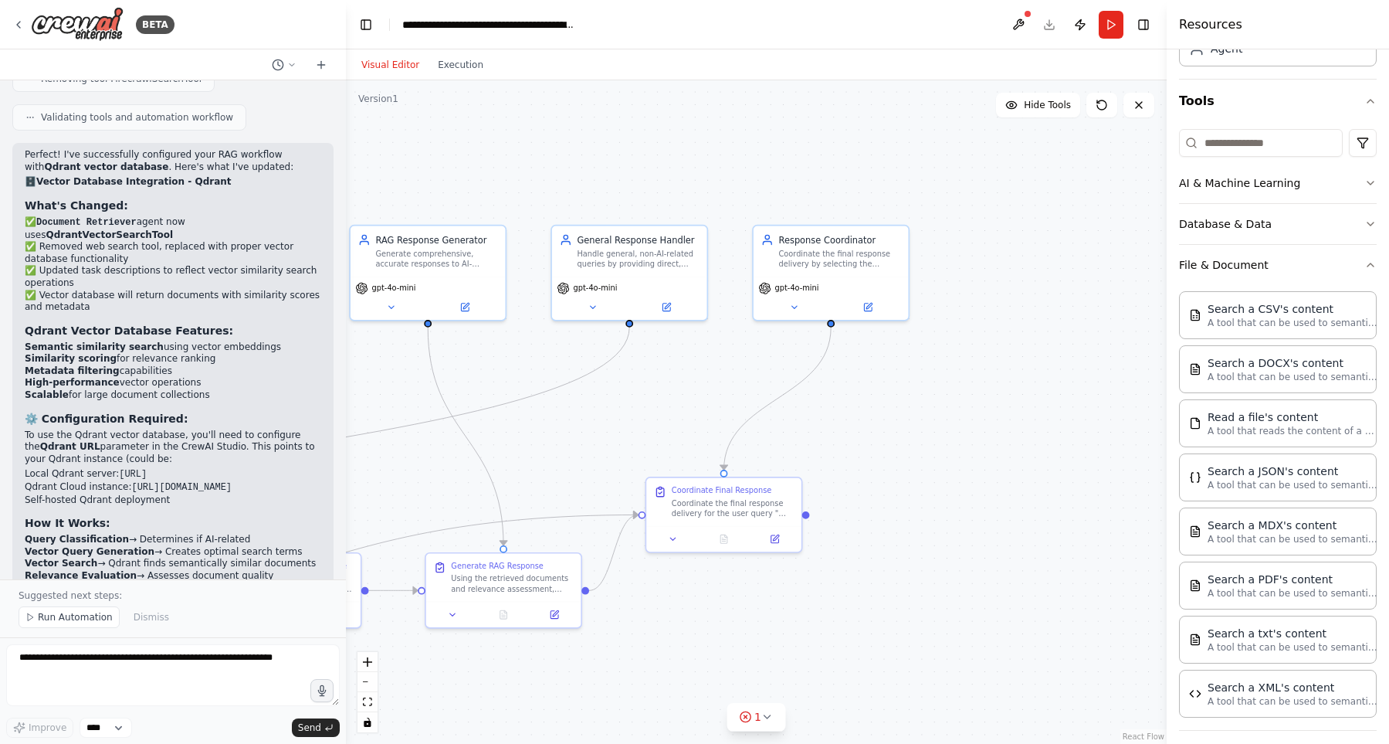
drag, startPoint x: 756, startPoint y: 148, endPoint x: 605, endPoint y: 144, distance: 151.4
click at [605, 144] on div ".deletable-edge-delete-btn { width: 20px; height: 20px; border: 0px solid #ffff…" at bounding box center [756, 411] width 821 height 663
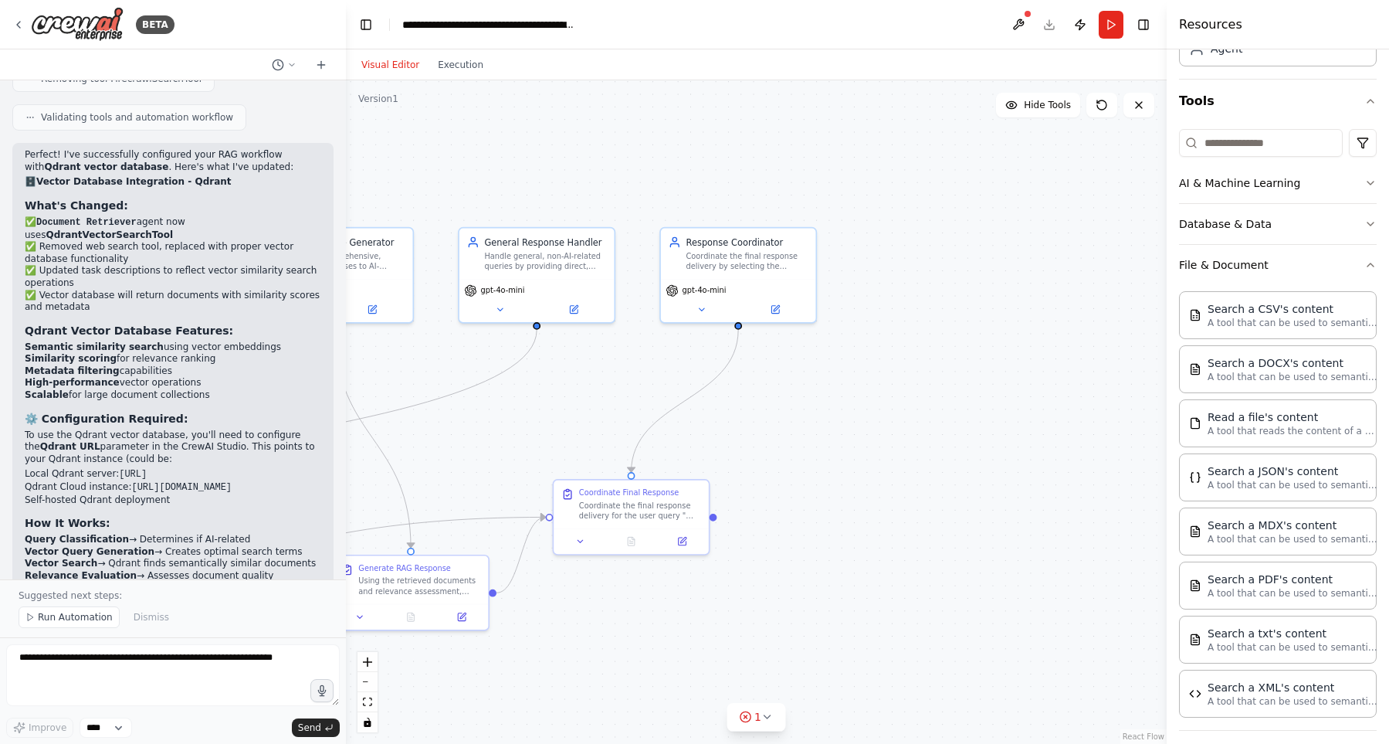
drag, startPoint x: 605, startPoint y: 144, endPoint x: 524, endPoint y: 151, distance: 80.6
click at [524, 151] on div ".deletable-edge-delete-btn { width: 20px; height: 20px; border: 0px solid #ffff…" at bounding box center [756, 411] width 821 height 663
